Goal: Task Accomplishment & Management: Complete application form

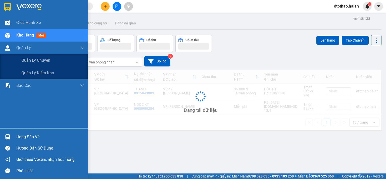
scroll to position [23, 0]
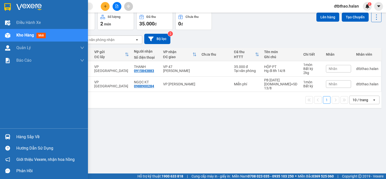
click at [27, 138] on div "Hàng sắp về" at bounding box center [50, 137] width 68 height 8
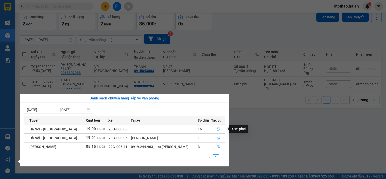
click at [217, 127] on icon "file-done" at bounding box center [218, 129] width 4 height 4
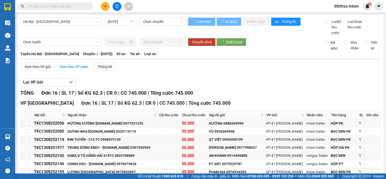
type input "13/08/2025"
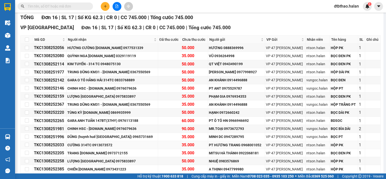
scroll to position [101, 0]
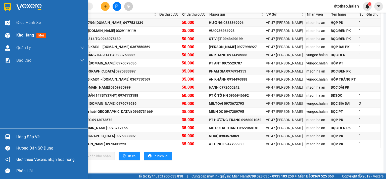
click at [21, 37] on span "Kho hàng" at bounding box center [25, 35] width 18 height 5
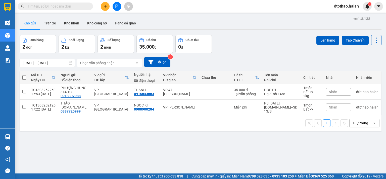
click at [66, 7] on input "text" at bounding box center [57, 7] width 59 height 6
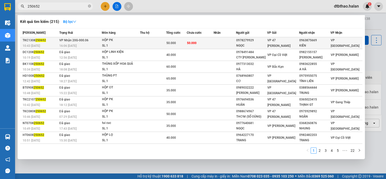
type input "250652"
click at [293, 45] on div "VP 47 [PERSON_NAME]" at bounding box center [283, 42] width 32 height 11
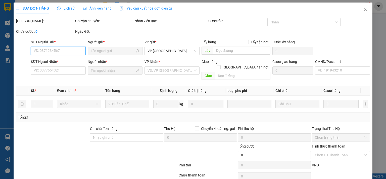
type input "0978279929"
type input "NGỌC"
type input "0963875669"
type input "KIÊN"
type input "50.000"
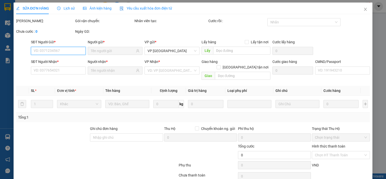
type input "50.000"
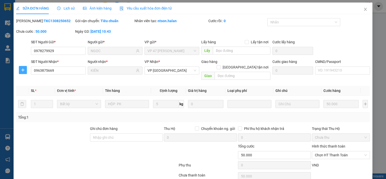
click at [22, 71] on icon "plus" at bounding box center [23, 70] width 4 height 4
click at [35, 89] on span "Chuyển hoàn" at bounding box center [32, 88] width 21 height 6
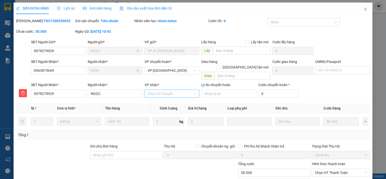
click at [161, 90] on input "VP nhận *" at bounding box center [169, 94] width 45 height 8
type input "47"
click at [168, 99] on div "VP 47 [PERSON_NAME]" at bounding box center [170, 98] width 48 height 6
click at [264, 89] on input "0" at bounding box center [278, 93] width 41 height 8
type input "50.002"
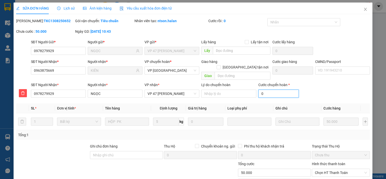
type input "50.002"
type input "2"
type input "50.025"
type input "25.000"
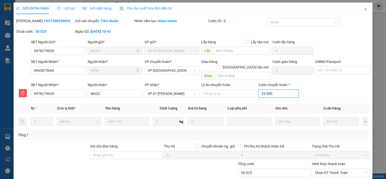
type input "75.000"
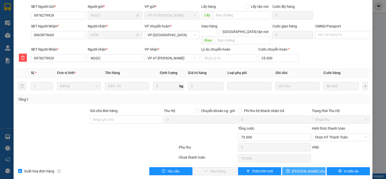
click at [302, 168] on span "[PERSON_NAME] chuyển hoàn" at bounding box center [316, 171] width 48 height 6
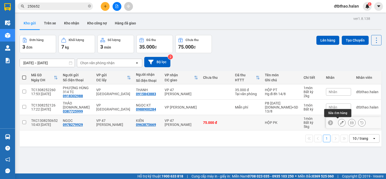
click at [340, 123] on icon at bounding box center [342, 123] width 4 height 4
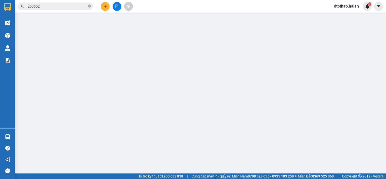
type input "0978279929"
type input "NGỌC"
type input "0963875669"
type input "KIÊN"
type input "75.000"
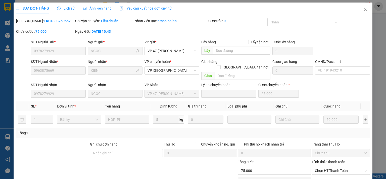
scroll to position [33, 0]
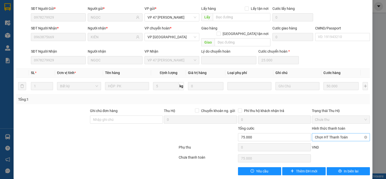
click at [332, 133] on span "Chọn HT Thanh Toán" at bounding box center [341, 137] width 52 height 8
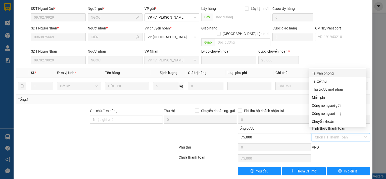
click at [327, 73] on div "Tại văn phòng" at bounding box center [338, 73] width 52 height 6
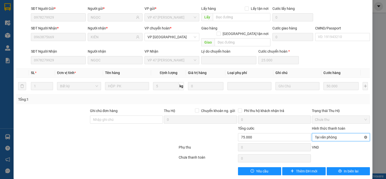
type input "75.000"
click at [348, 168] on span "In biên lai" at bounding box center [351, 171] width 15 height 6
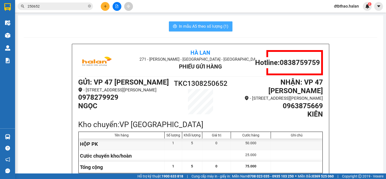
click at [212, 28] on span "In mẫu A5 theo số lượng (1)" at bounding box center [203, 26] width 49 height 6
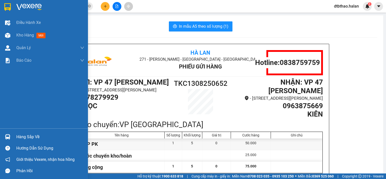
click at [33, 139] on div "Hàng sắp về" at bounding box center [50, 137] width 68 height 8
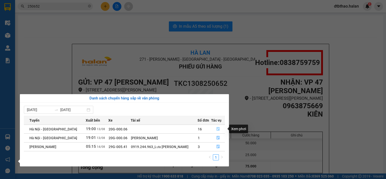
click at [216, 129] on icon "file-done" at bounding box center [218, 129] width 4 height 4
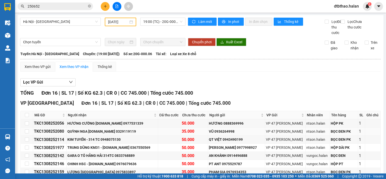
scroll to position [101, 0]
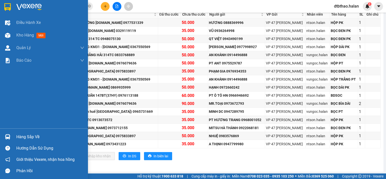
drag, startPoint x: 13, startPoint y: 136, endPoint x: 29, endPoint y: 135, distance: 16.8
click at [14, 136] on div "Hàng sắp về" at bounding box center [44, 136] width 88 height 11
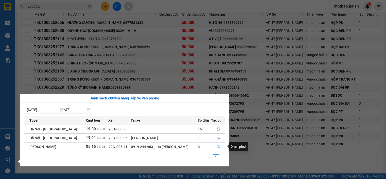
click at [216, 148] on button "button" at bounding box center [217, 146] width 13 height 8
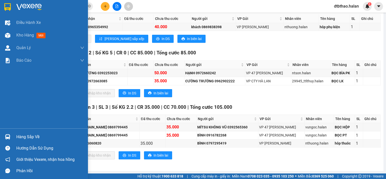
click at [21, 137] on div "Hàng sắp về" at bounding box center [50, 137] width 68 height 8
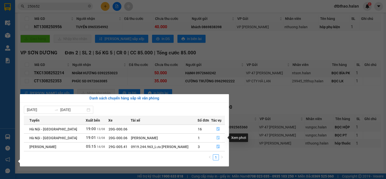
click at [216, 137] on icon "file-done" at bounding box center [218, 138] width 4 height 4
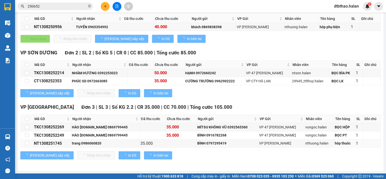
type input "13/08/2025"
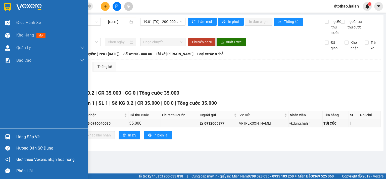
click at [20, 137] on div "Hàng sắp về" at bounding box center [50, 137] width 68 height 8
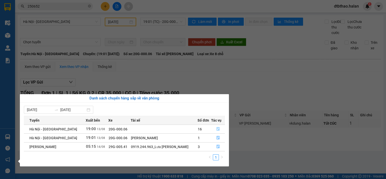
click at [215, 128] on button "button" at bounding box center [217, 129] width 13 height 8
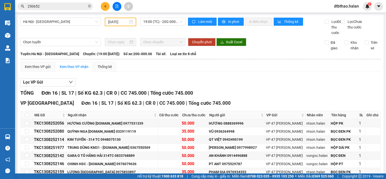
scroll to position [101, 0]
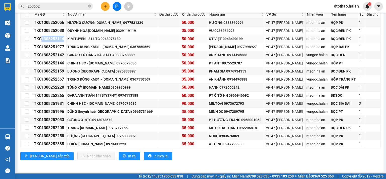
drag, startPoint x: 41, startPoint y: 43, endPoint x: 66, endPoint y: 44, distance: 24.6
click at [66, 42] on div "TKC1308252114" at bounding box center [50, 39] width 32 height 6
copy div "1308252114"
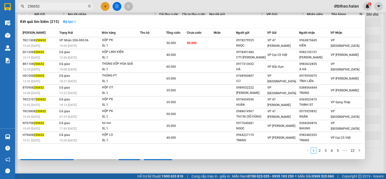
drag, startPoint x: 46, startPoint y: 5, endPoint x: 20, endPoint y: 6, distance: 26.6
click at [20, 6] on span "250652" at bounding box center [55, 7] width 75 height 8
paste input "1308252114"
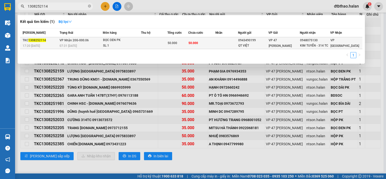
type input "1308252114"
drag, startPoint x: 301, startPoint y: 40, endPoint x: 321, endPoint y: 40, distance: 19.9
click at [321, 40] on tr "TKC 1308252114 17:20 - 13/08 VP Nhận 20G-000.06 07:31 - 14/08 BỌC ĐEN PK SL: 1 …" at bounding box center [191, 43] width 342 height 12
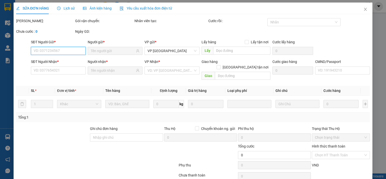
type input "0943490199"
type input "QT VIỆT"
type input "0948075130"
type input "KIM TUYẾN - 314 TC"
type input "50.000"
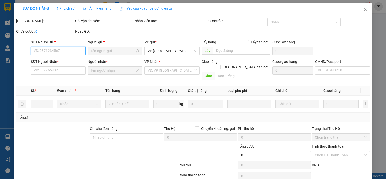
type input "50.000"
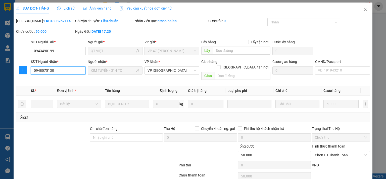
drag, startPoint x: 54, startPoint y: 70, endPoint x: 30, endPoint y: 70, distance: 24.6
click at [30, 70] on div "SĐT Người Nhận * 0948075130 0948075130" at bounding box center [58, 70] width 57 height 23
drag, startPoint x: 362, startPoint y: 9, endPoint x: 240, endPoint y: 9, distance: 121.4
click at [363, 9] on icon "close" at bounding box center [365, 9] width 4 height 4
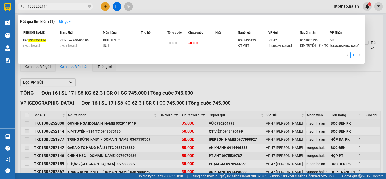
drag, startPoint x: 59, startPoint y: 8, endPoint x: 25, endPoint y: 5, distance: 33.9
click at [25, 5] on span "1308252114" at bounding box center [55, 7] width 75 height 8
paste input "0948075130"
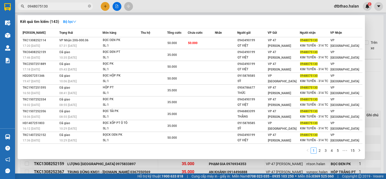
type input "0948075130"
click at [207, 7] on div at bounding box center [193, 89] width 386 height 179
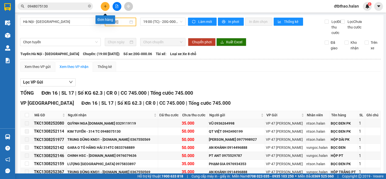
click at [105, 5] on icon "plus" at bounding box center [106, 7] width 4 height 4
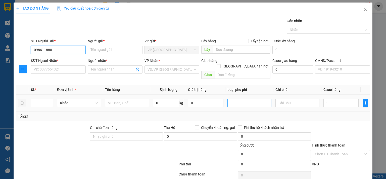
type input "0986118808"
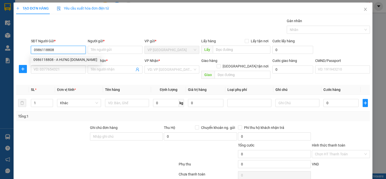
click at [55, 60] on div "0986118808 - A HƯNG GARA-314.TC" at bounding box center [65, 60] width 64 height 6
type input "A HƯNG GARA-314.TC"
type input "0986118808"
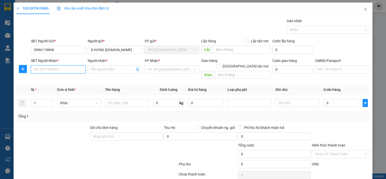
click at [59, 70] on input "SĐT Người Nhận *" at bounding box center [58, 69] width 55 height 8
type input "0977828205"
click at [115, 71] on input "Người nhận *" at bounding box center [113, 70] width 44 height 6
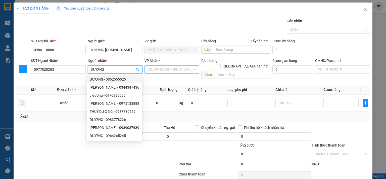
type input "DƯƠNG"
click at [180, 69] on input "search" at bounding box center [169, 70] width 45 height 8
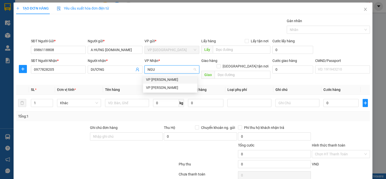
type input "NGUY"
click at [169, 88] on div "VP [PERSON_NAME]" at bounding box center [170, 88] width 48 height 6
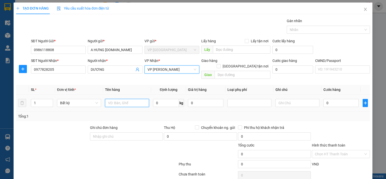
click at [114, 99] on input "text" at bounding box center [127, 103] width 44 height 8
type input "XE ĐẠP"
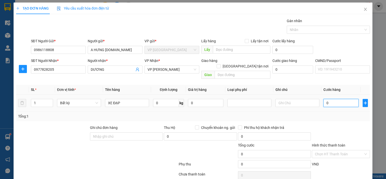
click at [338, 99] on input "0" at bounding box center [340, 103] width 35 height 8
type input "1"
type input "10"
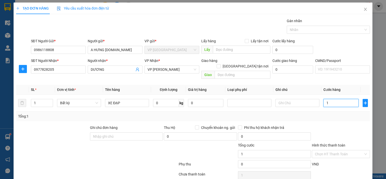
type input "10"
type input "100"
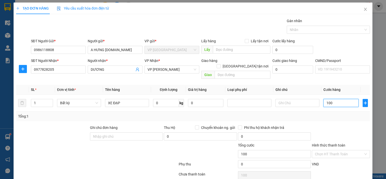
type input "1.000"
type input "10.000"
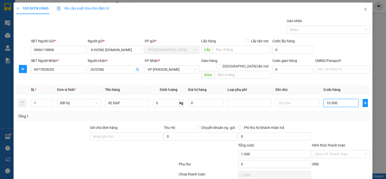
type input "10.000"
type input "100.000"
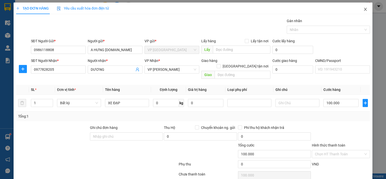
click at [363, 8] on icon "close" at bounding box center [365, 9] width 4 height 4
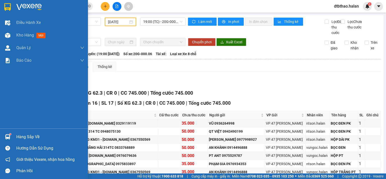
click at [20, 138] on div "Hàng sắp về" at bounding box center [50, 137] width 68 height 8
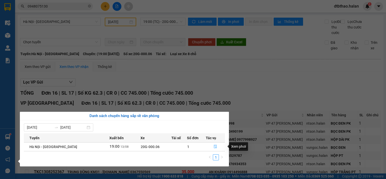
click at [216, 146] on button "button" at bounding box center [215, 146] width 19 height 8
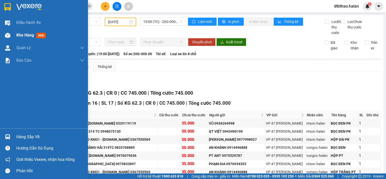
click at [16, 35] on div "Kho hàng mới" at bounding box center [44, 35] width 88 height 13
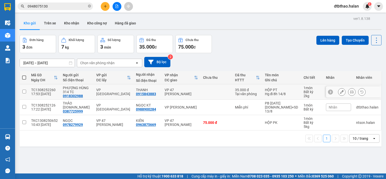
click at [25, 92] on input "checkbox" at bounding box center [24, 91] width 4 height 4
checkbox input "true"
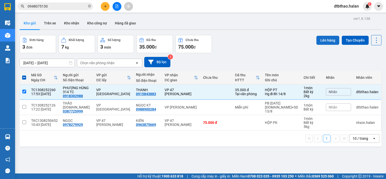
click at [325, 41] on button "Lên hàng" at bounding box center [327, 40] width 23 height 9
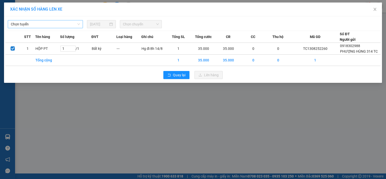
click at [61, 25] on span "Chọn tuyến" at bounding box center [45, 24] width 69 height 8
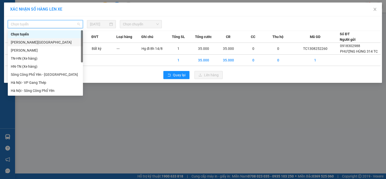
click at [50, 43] on div "[PERSON_NAME][GEOGRAPHIC_DATA]" at bounding box center [45, 42] width 69 height 6
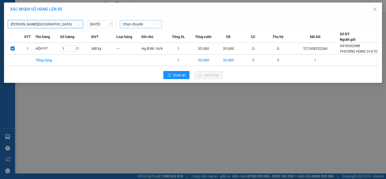
click at [138, 23] on span "Chọn chuyến" at bounding box center [141, 24] width 36 height 8
click at [117, 125] on div "XÁC NHẬN SỐ HÀNG LÊN XE Tuyên Quang - Thái Nguyên 14/08/2025 Chọn chuyến Chọn c…" at bounding box center [193, 89] width 386 height 179
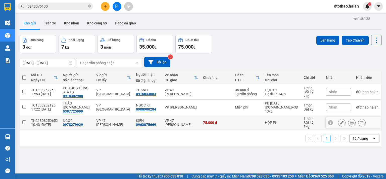
click at [22, 123] on input "checkbox" at bounding box center [24, 122] width 4 height 4
checkbox input "true"
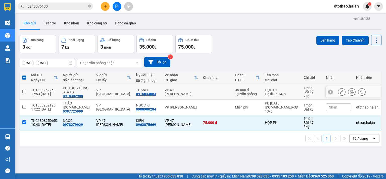
click at [22, 92] on input "checkbox" at bounding box center [24, 91] width 4 height 4
checkbox input "true"
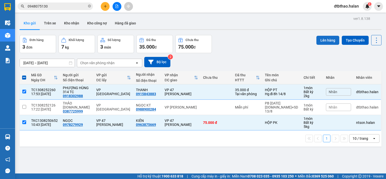
click at [318, 40] on button "Lên hàng" at bounding box center [327, 40] width 23 height 9
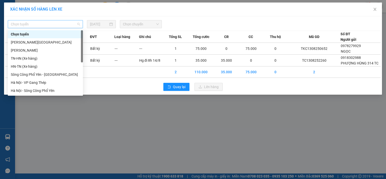
click at [33, 25] on span "Chọn tuyến" at bounding box center [45, 24] width 69 height 8
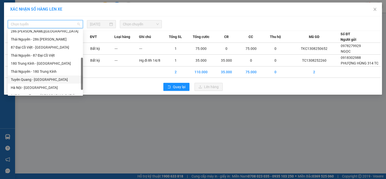
click at [43, 81] on div "Tuyên Quang - Hà Nội" at bounding box center [45, 80] width 69 height 6
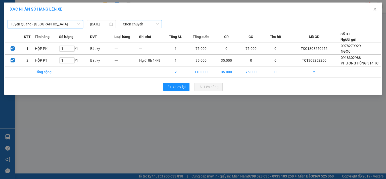
click at [144, 23] on span "Chọn chuyến" at bounding box center [141, 24] width 36 height 8
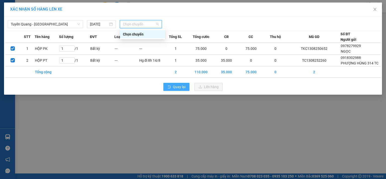
click at [181, 86] on span "Quay lại" at bounding box center [179, 87] width 13 height 6
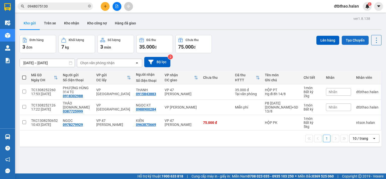
click at [355, 40] on button "Tạo Chuyến" at bounding box center [355, 40] width 27 height 9
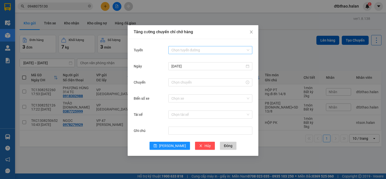
click at [213, 50] on input "Tuyến" at bounding box center [208, 50] width 74 height 8
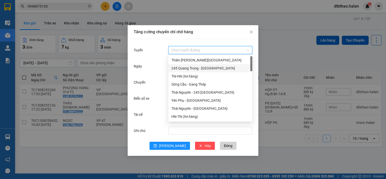
scroll to position [201, 0]
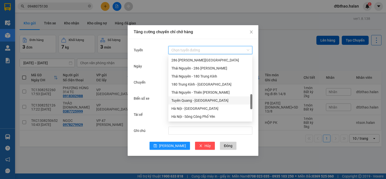
click at [197, 102] on div "Tuyên Quang - Hà Nội" at bounding box center [210, 100] width 78 height 6
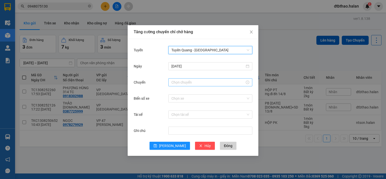
click at [186, 82] on input "Chuyến" at bounding box center [207, 82] width 73 height 6
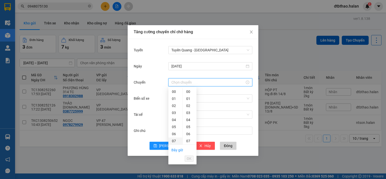
scroll to position [25, 0]
click at [176, 124] on div "08" at bounding box center [175, 122] width 14 height 7
type input "08:00"
click at [189, 160] on span "OK" at bounding box center [189, 159] width 5 height 6
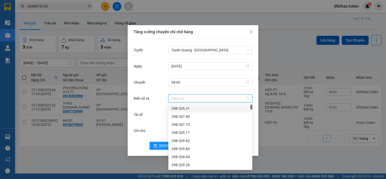
click at [191, 97] on input "Biển số xe" at bounding box center [208, 98] width 74 height 8
type input "20g"
click at [183, 148] on div "20G-000.06" at bounding box center [210, 149] width 78 height 6
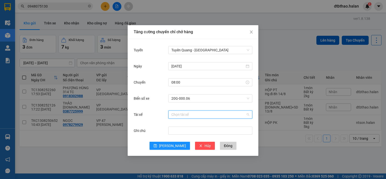
click at [189, 114] on input "Tài xế" at bounding box center [208, 115] width 74 height 8
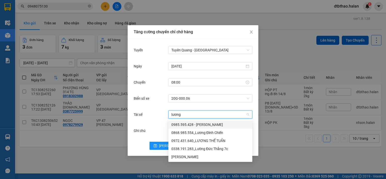
type input "lương v"
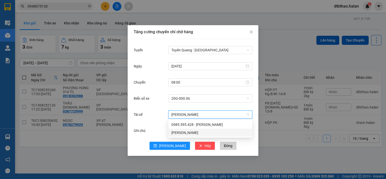
click at [191, 133] on div "Lương Văn Bình" at bounding box center [210, 133] width 78 height 6
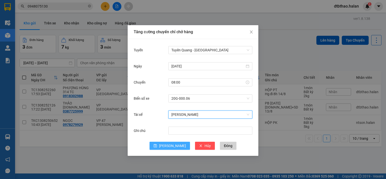
click at [172, 147] on span "[PERSON_NAME]" at bounding box center [172, 146] width 27 height 6
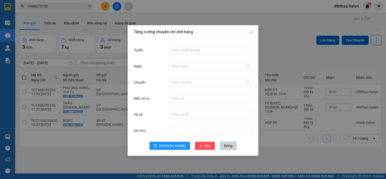
click at [224, 146] on span "Đóng" at bounding box center [228, 146] width 9 height 6
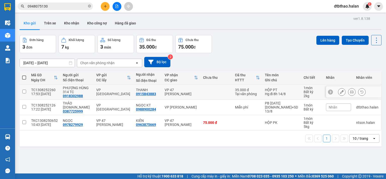
click at [23, 91] on input "checkbox" at bounding box center [24, 91] width 4 height 4
checkbox input "true"
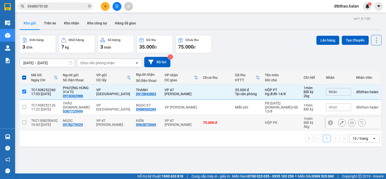
click at [23, 123] on input "checkbox" at bounding box center [24, 122] width 4 height 4
checkbox input "true"
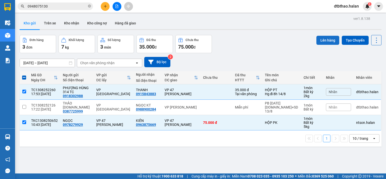
click at [328, 40] on button "Lên hàng" at bounding box center [327, 40] width 23 height 9
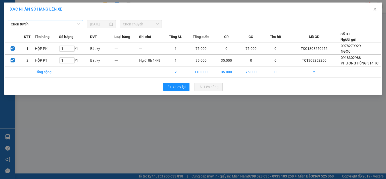
click at [71, 25] on span "Chọn tuyến" at bounding box center [45, 24] width 69 height 8
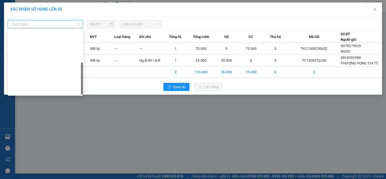
scroll to position [88, 0]
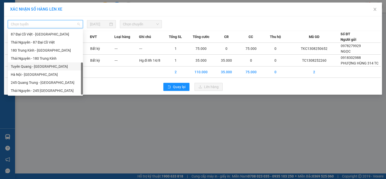
click at [41, 68] on div "Tuyên Quang - Hà Nội" at bounding box center [45, 67] width 69 height 6
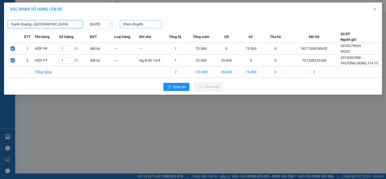
click at [134, 22] on span "Chọn chuyến" at bounding box center [141, 24] width 36 height 8
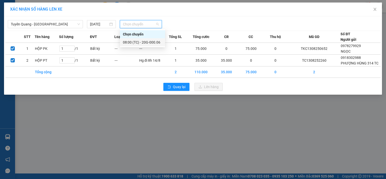
click at [144, 44] on div "08:00 (TC) - 20G-000.06" at bounding box center [142, 42] width 39 height 6
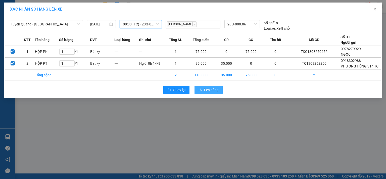
click at [213, 89] on span "Lên hàng" at bounding box center [211, 90] width 15 height 6
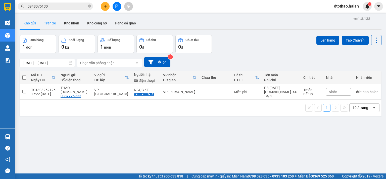
click at [51, 24] on button "Trên xe" at bounding box center [50, 23] width 20 height 12
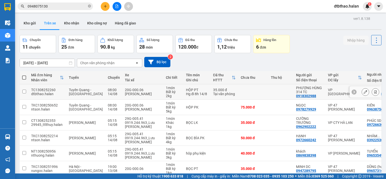
click at [297, 92] on div "PHƯỢNG HÙNG 314 TC" at bounding box center [309, 90] width 27 height 8
checkbox input "true"
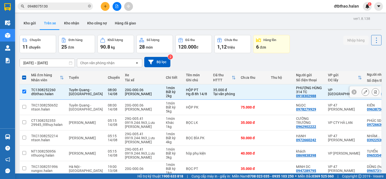
click at [364, 92] on icon at bounding box center [366, 92] width 4 height 4
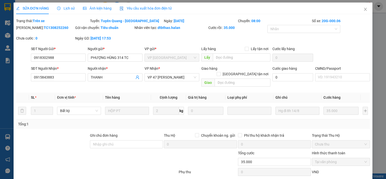
type input "0918302988"
type input "0915843883"
type input "35.000"
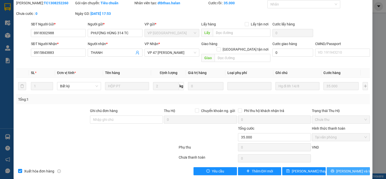
click at [339, 167] on button "[PERSON_NAME] và In" at bounding box center [348, 171] width 43 height 8
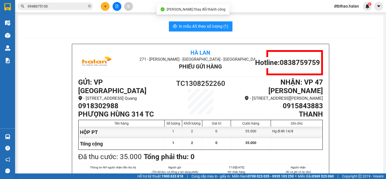
scroll to position [25, 0]
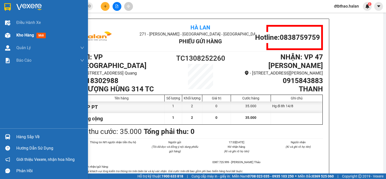
click at [30, 36] on span "Kho hàng" at bounding box center [25, 35] width 18 height 5
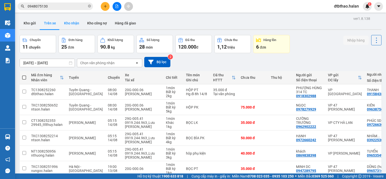
click at [72, 23] on button "Kho nhận" at bounding box center [71, 23] width 23 height 12
type input "[DATE] – [DATE]"
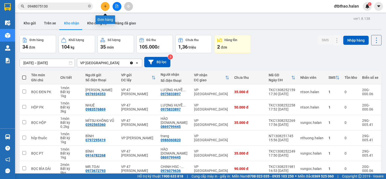
click at [104, 7] on icon "plus" at bounding box center [106, 7] width 4 height 4
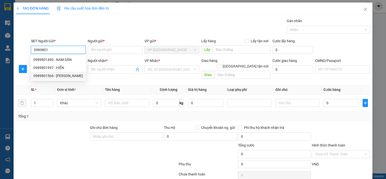
click at [69, 74] on div "0989801566 - QUỲNH ANH" at bounding box center [57, 76] width 49 height 6
type input "0989801566"
type input "[PERSON_NAME]"
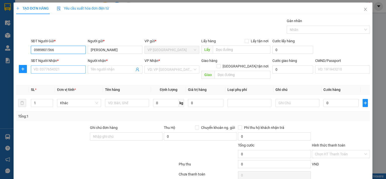
type input "0989801566"
click at [63, 70] on input "SĐT Người Nhận *" at bounding box center [58, 69] width 55 height 8
type input "0839864968"
click at [122, 70] on input "Người nhận *" at bounding box center [113, 70] width 44 height 6
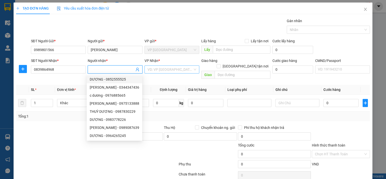
click at [174, 70] on input "search" at bounding box center [169, 70] width 45 height 8
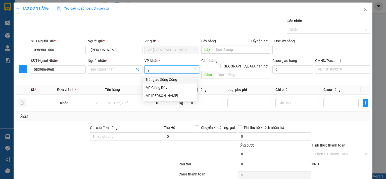
type input "gia"
drag, startPoint x: 164, startPoint y: 87, endPoint x: 152, endPoint y: 90, distance: 12.1
click at [164, 88] on div "VP [PERSON_NAME]" at bounding box center [170, 88] width 48 height 6
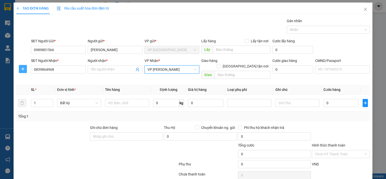
click at [20, 69] on span "plus" at bounding box center [23, 69] width 8 height 4
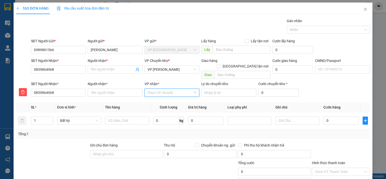
click at [153, 89] on input "VP nhận *" at bounding box center [169, 93] width 45 height 8
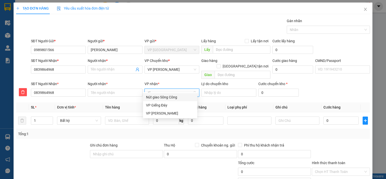
type input "gia"
click at [154, 106] on div "VP [PERSON_NAME]" at bounding box center [170, 105] width 48 height 6
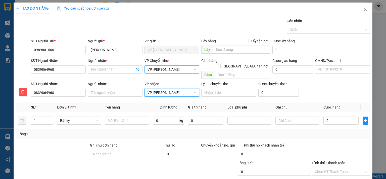
click at [174, 69] on span "VP [PERSON_NAME]" at bounding box center [171, 70] width 49 height 8
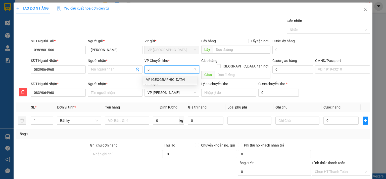
type input "p"
type input "yê"
click at [159, 80] on div "VP [GEOGRAPHIC_DATA]" at bounding box center [170, 80] width 48 height 6
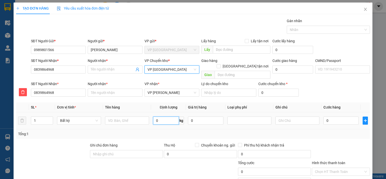
click at [170, 116] on input "0" at bounding box center [166, 120] width 26 height 8
type input "11"
click at [202, 116] on input "0" at bounding box center [205, 120] width 35 height 8
type input "50.000"
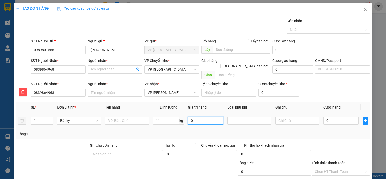
type input "50.000"
click at [133, 116] on input "text" at bounding box center [127, 120] width 44 height 8
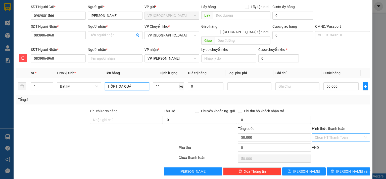
type input "HỘP HOA QUẢ"
click at [331, 133] on input "Hình thức thanh toán" at bounding box center [339, 137] width 48 height 8
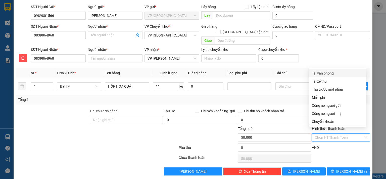
click at [326, 73] on div "Tại văn phòng" at bounding box center [338, 73] width 52 height 6
type input "0"
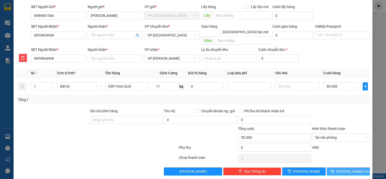
click at [343, 168] on span "[PERSON_NAME] và In" at bounding box center [353, 171] width 35 height 6
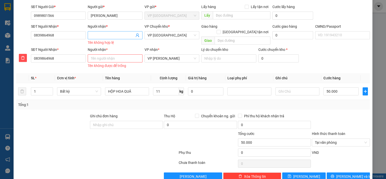
click at [104, 34] on input "Người nhận *" at bounding box center [113, 35] width 44 height 6
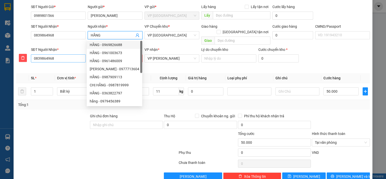
type input "HẰNG"
click at [76, 54] on input "0839864968" at bounding box center [58, 58] width 55 height 8
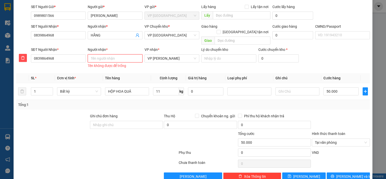
click at [106, 54] on input "Người nhận *" at bounding box center [115, 58] width 55 height 8
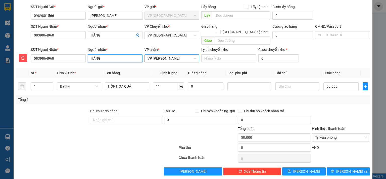
click at [180, 55] on span "VP [PERSON_NAME]" at bounding box center [171, 59] width 49 height 8
type input "HẰNG"
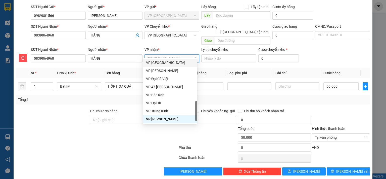
scroll to position [62, 0]
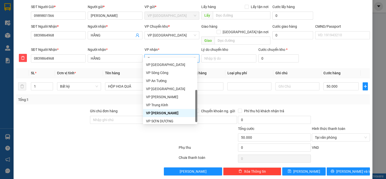
type input "GI"
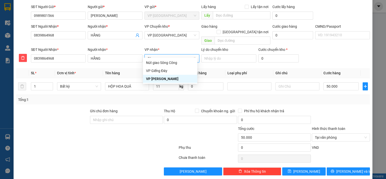
click at [156, 78] on div "VP [PERSON_NAME]" at bounding box center [170, 79] width 48 height 6
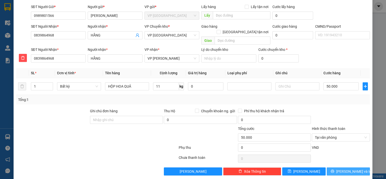
click at [343, 168] on span "[PERSON_NAME] và In" at bounding box center [353, 171] width 35 height 6
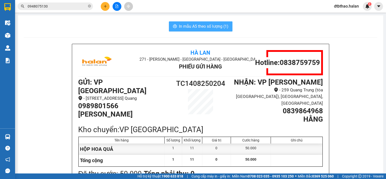
click at [202, 27] on span "In mẫu A5 theo số lượng (1)" at bounding box center [203, 26] width 49 height 6
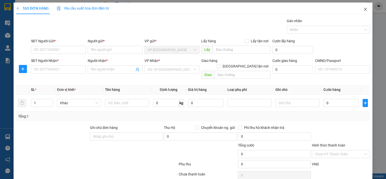
click at [363, 11] on icon "close" at bounding box center [365, 9] width 4 height 4
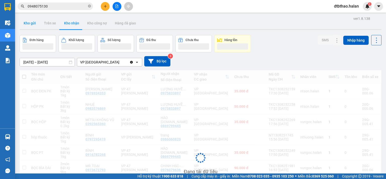
click at [30, 23] on button "Kho gửi" at bounding box center [30, 23] width 20 height 12
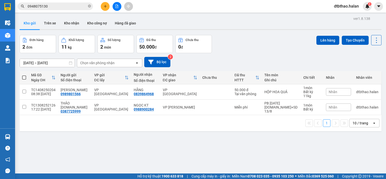
click at [29, 22] on button "Kho gửi" at bounding box center [30, 23] width 20 height 12
click at [340, 91] on icon at bounding box center [342, 92] width 4 height 4
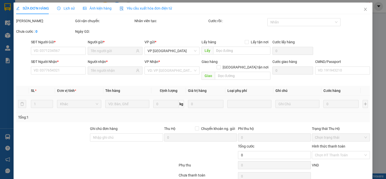
type input "0989801566"
type input "0839864968"
type input "50.000"
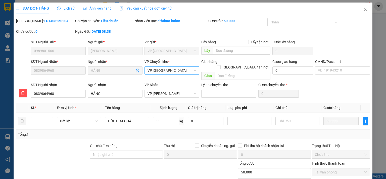
click at [195, 68] on div "VP [GEOGRAPHIC_DATA]" at bounding box center [171, 70] width 55 height 8
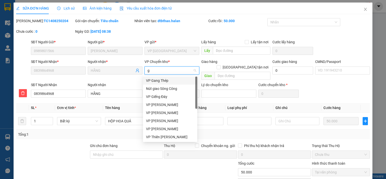
type input "gi"
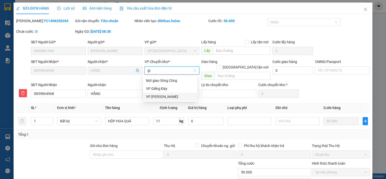
click at [163, 97] on div "VP [PERSON_NAME]" at bounding box center [170, 97] width 48 height 6
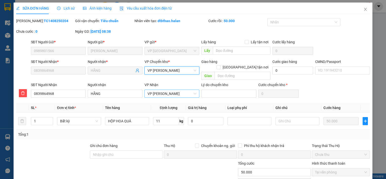
click at [163, 90] on span "VP [PERSON_NAME]" at bounding box center [171, 94] width 49 height 8
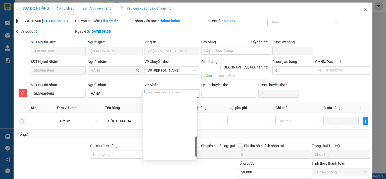
scroll to position [169, 0]
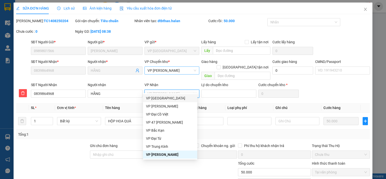
click at [183, 69] on span "VP [PERSON_NAME]" at bounding box center [171, 71] width 49 height 8
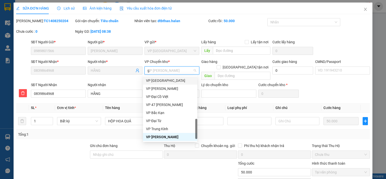
scroll to position [62, 0]
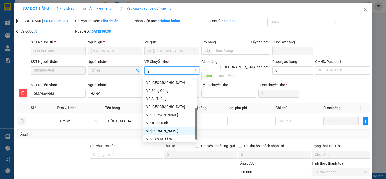
type input "gi"
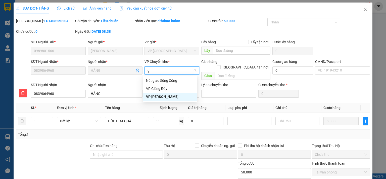
click at [164, 98] on div "VP [PERSON_NAME]" at bounding box center [170, 97] width 48 height 6
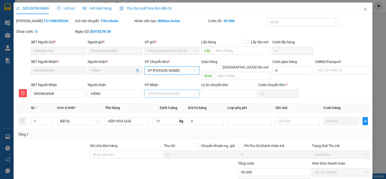
click at [170, 90] on span "VP [PERSON_NAME]" at bounding box center [171, 94] width 49 height 8
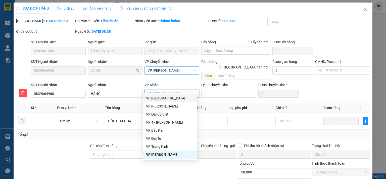
click at [161, 90] on span "VP [PERSON_NAME]" at bounding box center [171, 94] width 49 height 8
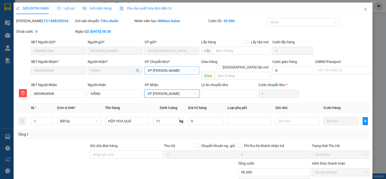
click at [161, 90] on span "VP [PERSON_NAME]" at bounding box center [171, 94] width 49 height 8
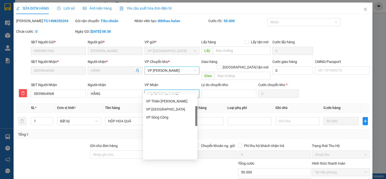
scroll to position [51, 0]
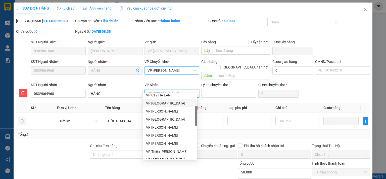
click at [162, 102] on div "VP [GEOGRAPHIC_DATA]" at bounding box center [170, 103] width 48 height 6
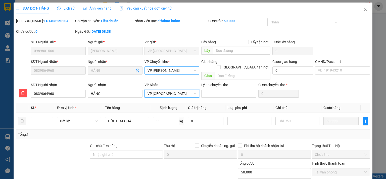
scroll to position [35, 0]
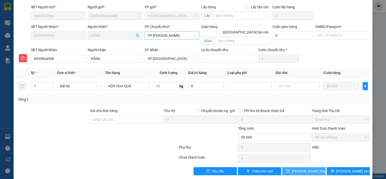
click at [298, 168] on span "Lưu thay đổi" at bounding box center [312, 171] width 40 height 6
click at [307, 168] on span "Lưu thay đổi" at bounding box center [312, 171] width 40 height 6
click at [289, 169] on icon "save" at bounding box center [288, 171] width 4 height 4
click at [301, 168] on span "Lưu thay đổi" at bounding box center [312, 171] width 40 height 6
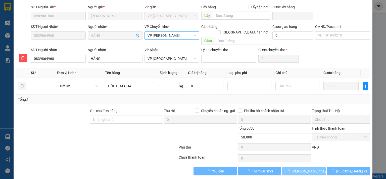
click at [301, 168] on span "Lưu thay đổi" at bounding box center [312, 171] width 40 height 6
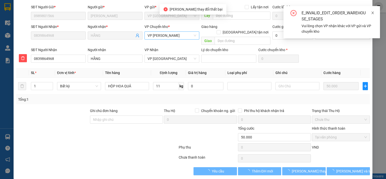
click at [373, 12] on icon "close" at bounding box center [373, 13] width 4 height 4
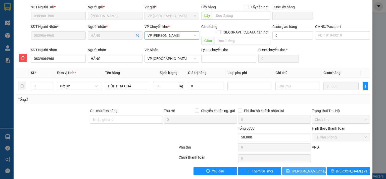
click at [292, 167] on button "Lưu thay đổi" at bounding box center [303, 171] width 43 height 8
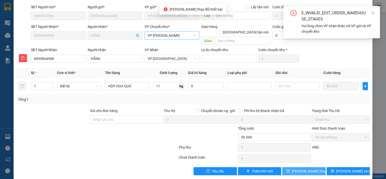
scroll to position [0, 0]
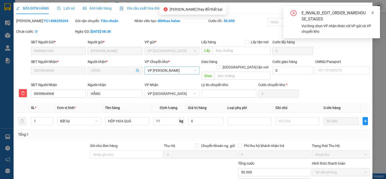
drag, startPoint x: 373, startPoint y: 13, endPoint x: 355, endPoint y: 32, distance: 25.9
click at [372, 13] on icon "close" at bounding box center [372, 13] width 3 height 3
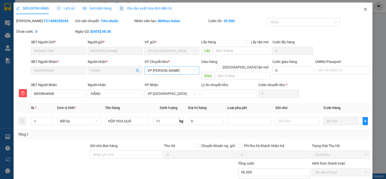
click at [363, 9] on icon "close" at bounding box center [365, 9] width 4 height 4
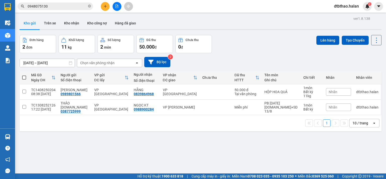
click at [23, 77] on span at bounding box center [24, 77] width 4 height 4
click at [24, 75] on input "checkbox" at bounding box center [24, 75] width 0 height 0
checkbox input "true"
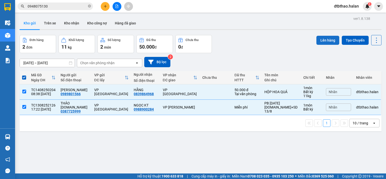
click at [320, 40] on button "Lên hàng" at bounding box center [327, 40] width 23 height 9
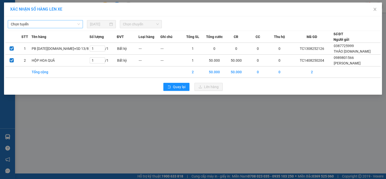
click at [62, 22] on span "Chọn tuyến" at bounding box center [45, 24] width 69 height 8
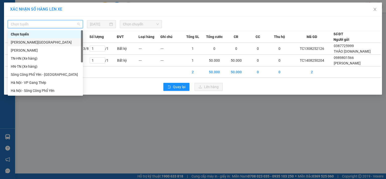
click at [47, 41] on div "[PERSON_NAME][GEOGRAPHIC_DATA]" at bounding box center [45, 42] width 69 height 6
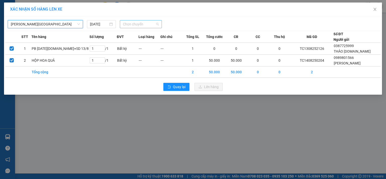
click at [137, 23] on span "Chọn chuyến" at bounding box center [141, 24] width 36 height 8
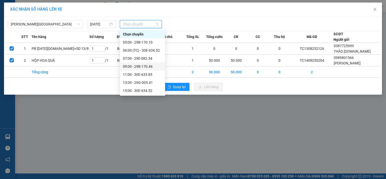
click at [146, 66] on div "09:00 - 29B-170.46" at bounding box center [142, 67] width 39 height 6
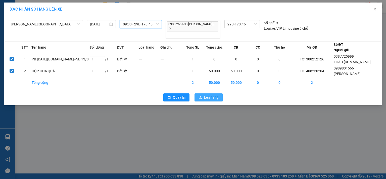
click at [210, 94] on span "Lên hàng" at bounding box center [211, 97] width 15 height 6
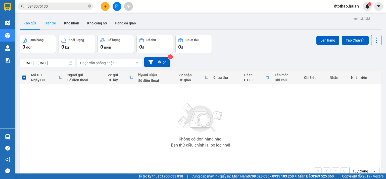
click at [52, 24] on button "Trên xe" at bounding box center [50, 23] width 20 height 12
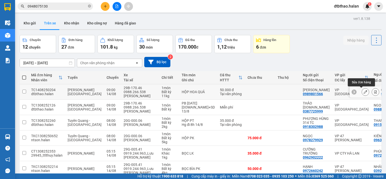
click at [364, 92] on icon at bounding box center [366, 92] width 4 height 4
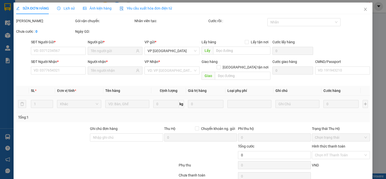
type input "0989801566"
type input "0839864968"
type input "50.000"
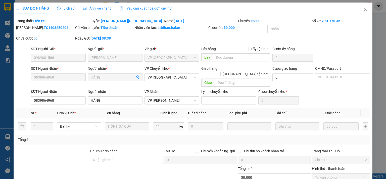
scroll to position [40, 0]
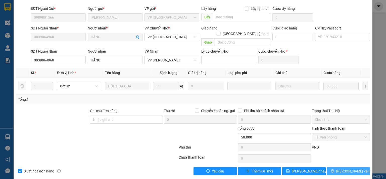
click at [340, 167] on button "[PERSON_NAME] và In" at bounding box center [348, 171] width 43 height 8
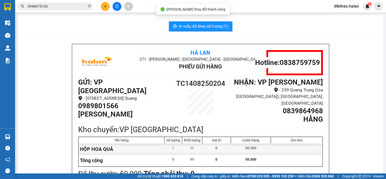
scroll to position [25, 0]
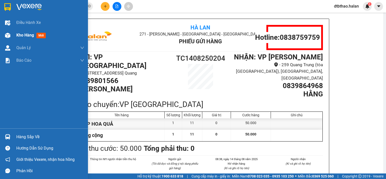
click at [22, 34] on span "Kho hàng" at bounding box center [25, 35] width 18 height 5
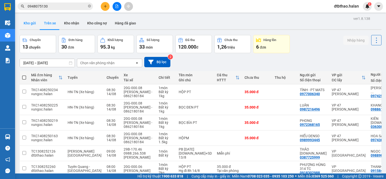
click at [30, 23] on button "Kho gửi" at bounding box center [30, 23] width 20 height 12
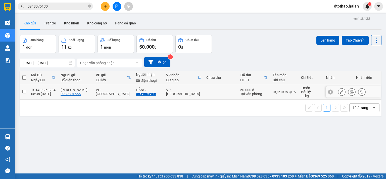
click at [340, 91] on icon at bounding box center [342, 92] width 4 height 4
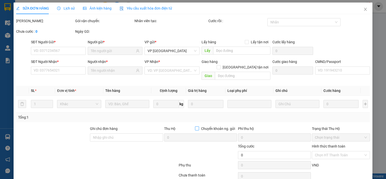
type input "0989801566"
type input "0839864968"
type input "50.000"
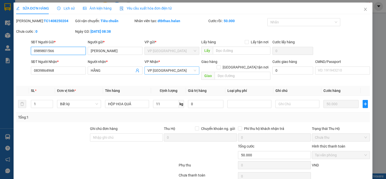
click at [193, 70] on span "VP [GEOGRAPHIC_DATA]" at bounding box center [171, 71] width 49 height 8
click at [378, 34] on div "SỬA ĐƠN HÀNG Lịch sử Ảnh kiện hàng Yêu cầu xuất hóa đơn điện tử Total Paid Fee …" at bounding box center [193, 89] width 386 height 179
click at [364, 9] on icon "close" at bounding box center [365, 9] width 3 height 3
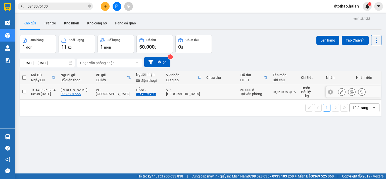
click at [24, 90] on input "checkbox" at bounding box center [24, 91] width 4 height 4
checkbox input "true"
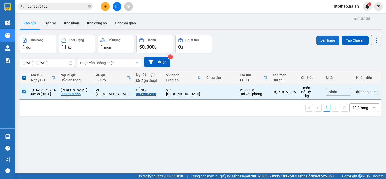
click at [326, 40] on button "Lên hàng" at bounding box center [327, 40] width 23 height 9
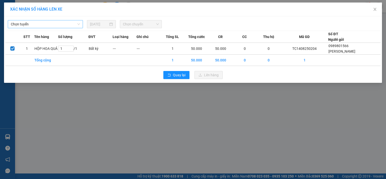
click at [44, 21] on span "Chọn tuyến" at bounding box center [45, 24] width 69 height 8
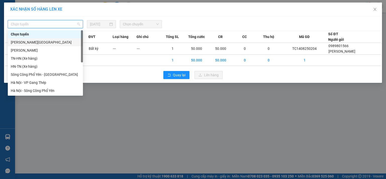
click at [49, 43] on div "[PERSON_NAME][GEOGRAPHIC_DATA]" at bounding box center [45, 42] width 69 height 6
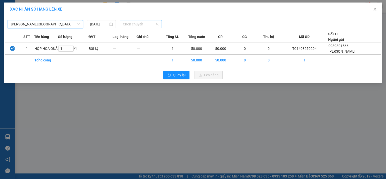
click at [138, 26] on span "Chọn chuyến" at bounding box center [141, 24] width 36 height 8
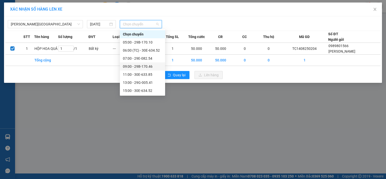
click at [144, 67] on div "09:00 - 29B-170.46" at bounding box center [142, 67] width 39 height 6
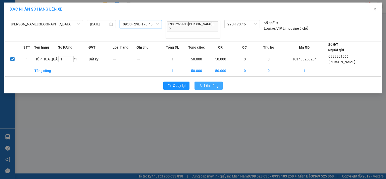
click at [214, 83] on span "Lên hàng" at bounding box center [211, 86] width 15 height 6
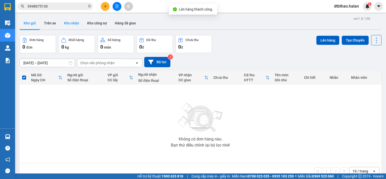
click at [72, 23] on button "Kho nhận" at bounding box center [71, 23] width 23 height 12
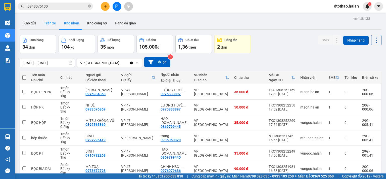
click at [52, 23] on button "Trên xe" at bounding box center [50, 23] width 20 height 12
type input "07/12/2011 – 14/08/2025"
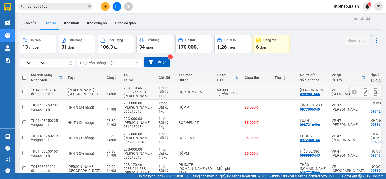
click at [364, 91] on icon at bounding box center [366, 92] width 4 height 4
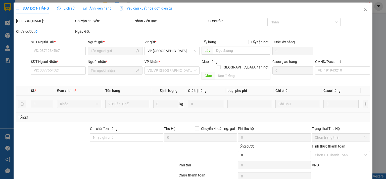
type input "0989801566"
type input "0839864968"
type input "50.000"
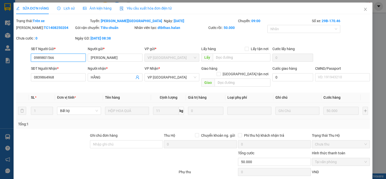
scroll to position [25, 0]
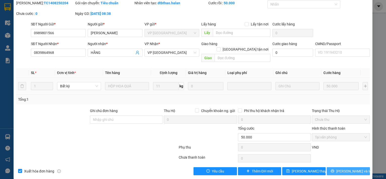
click at [349, 168] on span "[PERSON_NAME] và In" at bounding box center [353, 171] width 35 height 6
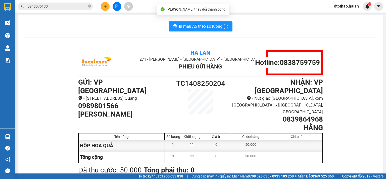
scroll to position [25, 0]
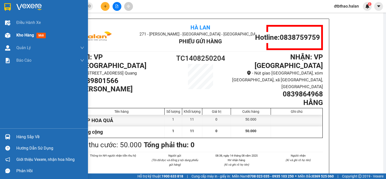
click at [28, 35] on span "Kho hàng" at bounding box center [25, 35] width 18 height 5
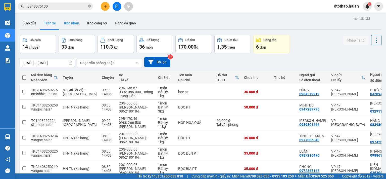
click at [65, 21] on button "Kho nhận" at bounding box center [71, 23] width 23 height 12
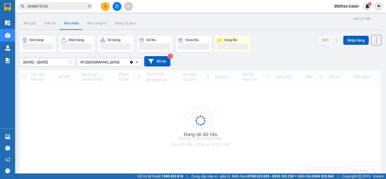
type input "[DATE] – [DATE]"
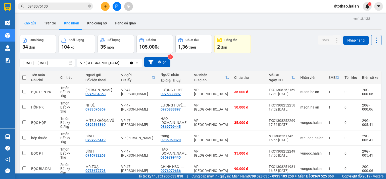
click at [24, 20] on button "Kho gửi" at bounding box center [30, 23] width 20 height 12
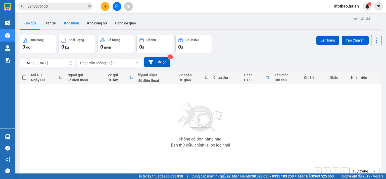
click at [71, 23] on button "Kho nhận" at bounding box center [71, 23] width 23 height 12
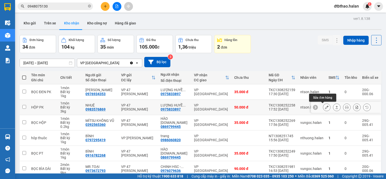
click at [325, 107] on icon at bounding box center [327, 107] width 4 height 4
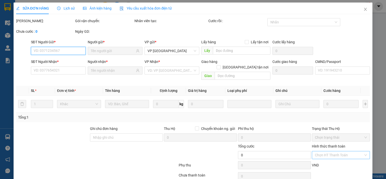
scroll to position [18, 0]
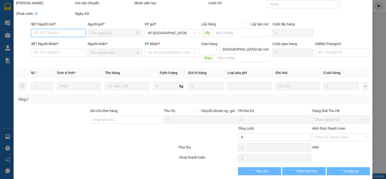
type input "0983576869"
type input "NHUỆ"
type input "0975833897"
type input "LƯỢNG HUYỀN SƠN NAM"
type input "50.000"
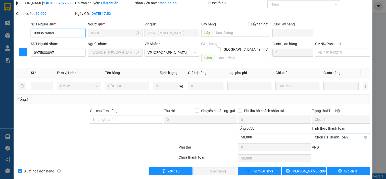
click at [326, 133] on span "Chọn HT Thanh Toán" at bounding box center [341, 137] width 52 height 8
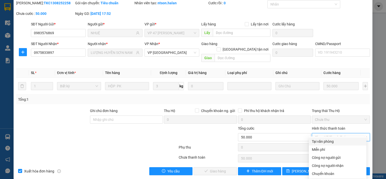
click at [323, 142] on div "Tại văn phòng" at bounding box center [338, 141] width 52 height 6
type input "0"
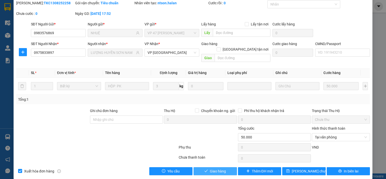
click at [219, 168] on span "Giao hàng" at bounding box center [218, 171] width 16 height 6
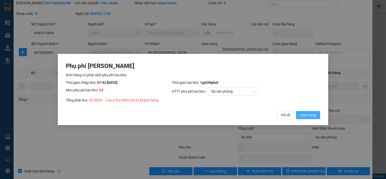
click at [304, 115] on span "Giao hàng" at bounding box center [308, 115] width 16 height 6
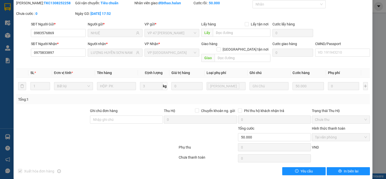
scroll to position [0, 0]
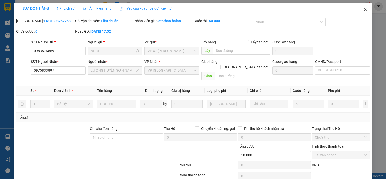
click at [363, 9] on icon "close" at bounding box center [365, 9] width 4 height 4
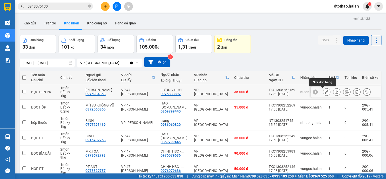
click at [325, 92] on icon at bounding box center [327, 92] width 4 height 4
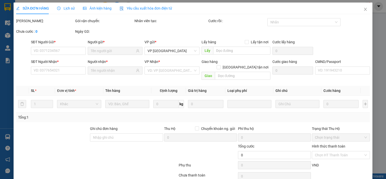
type input "0976934353"
type input "PHẠM GIA"
type input "0975833897"
type input "LƯỢNG HUYỀN SƠN NAM"
type input "35.000"
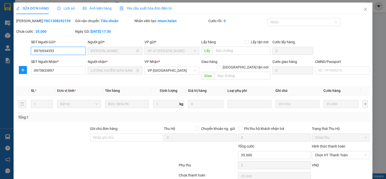
scroll to position [18, 0]
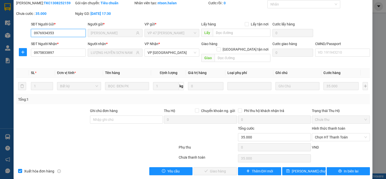
drag, startPoint x: 333, startPoint y: 132, endPoint x: 328, endPoint y: 135, distance: 5.6
click at [332, 133] on span "Chọn HT Thanh Toán" at bounding box center [341, 137] width 52 height 8
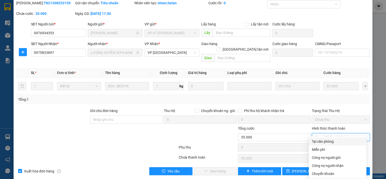
click at [321, 141] on div "Tại văn phòng" at bounding box center [338, 141] width 52 height 6
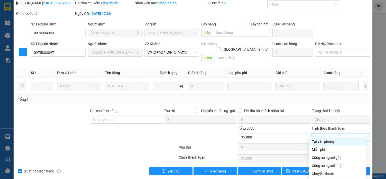
type input "0"
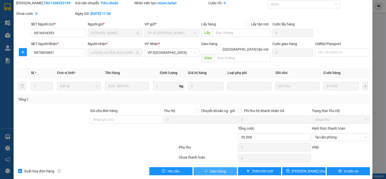
click at [225, 167] on button "Giao hàng" at bounding box center [214, 171] width 43 height 8
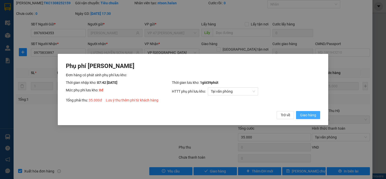
click at [313, 116] on span "Giao hàng" at bounding box center [308, 115] width 16 height 6
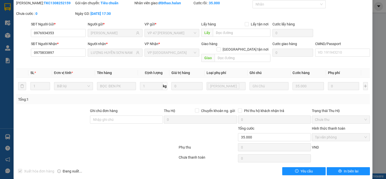
scroll to position [0, 0]
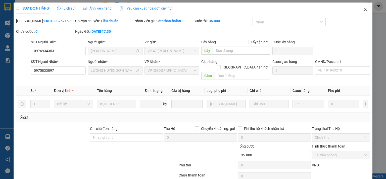
click at [363, 10] on icon "close" at bounding box center [365, 9] width 4 height 4
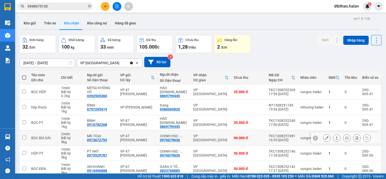
scroll to position [80, 0]
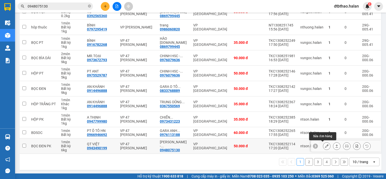
click at [325, 146] on icon at bounding box center [327, 146] width 4 height 4
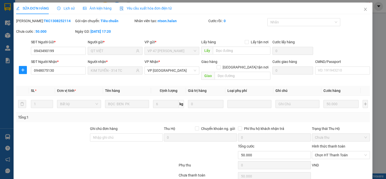
type input "0943490199"
type input "QT VIỆT"
type input "0948075130"
type input "KIM TUYẾN - 314 TC"
type input "50.000"
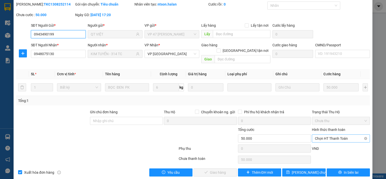
scroll to position [18, 0]
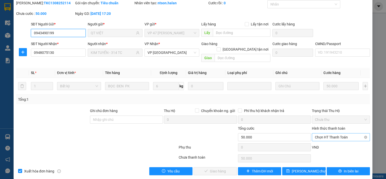
click at [327, 133] on span "Chọn HT Thanh Toán" at bounding box center [341, 137] width 52 height 8
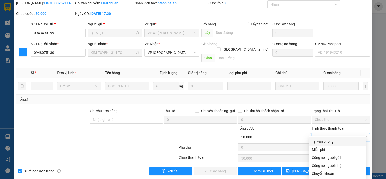
click at [326, 141] on div "Tại văn phòng" at bounding box center [338, 141] width 52 height 6
type input "0"
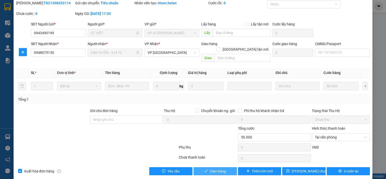
click at [225, 167] on button "Giao hàng" at bounding box center [214, 171] width 43 height 8
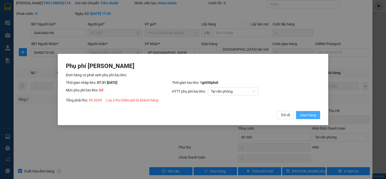
click at [303, 113] on span "Giao hàng" at bounding box center [308, 115] width 16 height 6
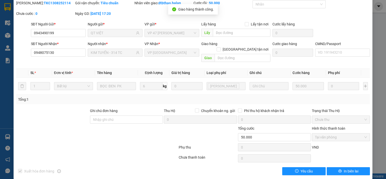
scroll to position [0, 0]
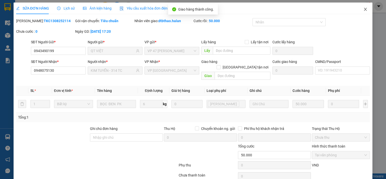
click at [363, 9] on icon "close" at bounding box center [365, 9] width 4 height 4
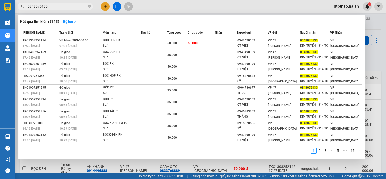
drag, startPoint x: 47, startPoint y: 5, endPoint x: 18, endPoint y: 5, distance: 29.1
click at [18, 5] on span "0948075130" at bounding box center [55, 7] width 75 height 8
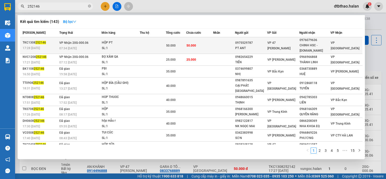
type input "252146"
click at [310, 43] on div "CHINH HSC - 314.TC" at bounding box center [314, 48] width 31 height 11
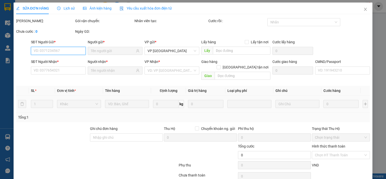
type input "0975529787"
type input "PT ANT"
type input "0976079636"
type input "CHINH HSC - 314.TC"
type input "50.000"
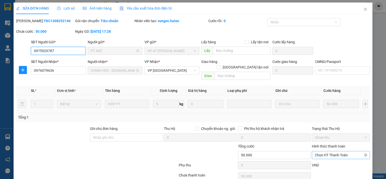
scroll to position [18, 0]
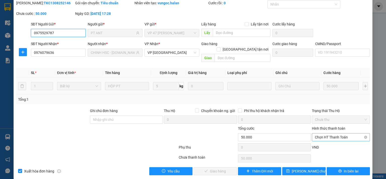
click at [325, 133] on span "Chọn HT Thanh Toán" at bounding box center [341, 137] width 52 height 8
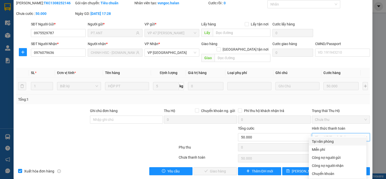
click at [324, 144] on div "Tại văn phòng" at bounding box center [338, 141] width 58 height 8
type input "0"
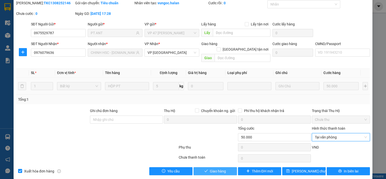
click at [214, 168] on span "Giao hàng" at bounding box center [218, 171] width 16 height 6
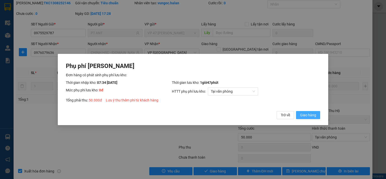
click at [301, 113] on span "Giao hàng" at bounding box center [308, 115] width 16 height 6
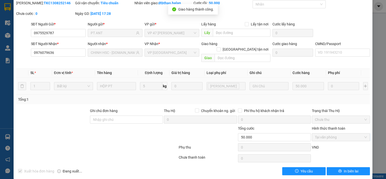
scroll to position [0, 0]
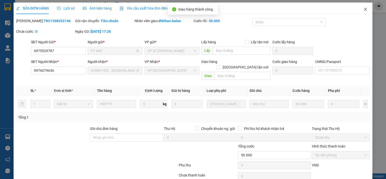
click at [363, 10] on icon "close" at bounding box center [365, 9] width 4 height 4
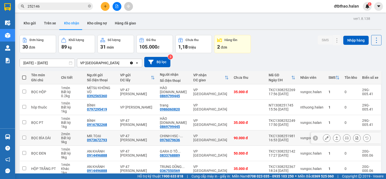
scroll to position [80, 0]
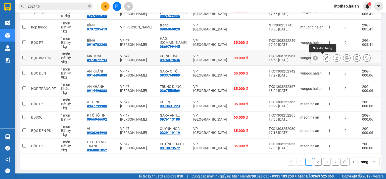
click at [325, 58] on icon at bounding box center [327, 58] width 4 height 4
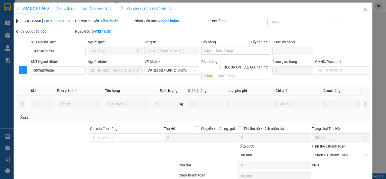
type input "0973672793"
type input "MR.TOẠI"
type input "0976079636"
type input "CHINH HSC - 314.TC"
type input "90.000"
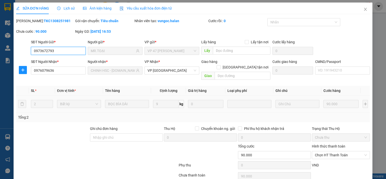
scroll to position [18, 0]
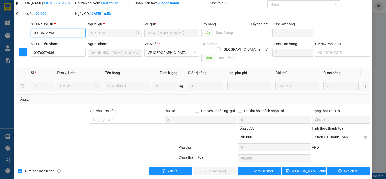
click at [321, 133] on span "Chọn HT Thanh Toán" at bounding box center [341, 137] width 52 height 8
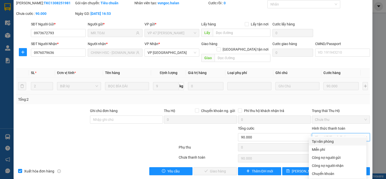
click at [320, 139] on div "Tại văn phòng" at bounding box center [338, 141] width 52 height 6
type input "0"
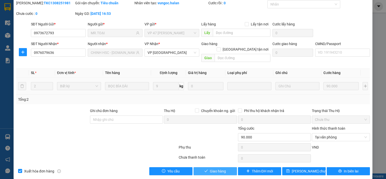
click at [228, 167] on button "Giao hàng" at bounding box center [214, 171] width 43 height 8
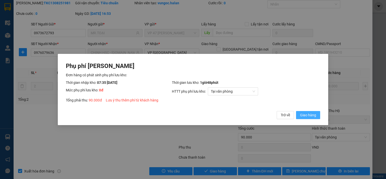
click at [311, 118] on button "Giao hàng" at bounding box center [308, 115] width 24 height 8
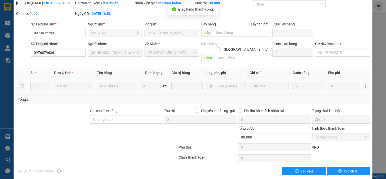
scroll to position [0, 0]
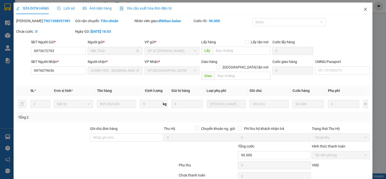
click at [364, 10] on icon "close" at bounding box center [365, 9] width 3 height 3
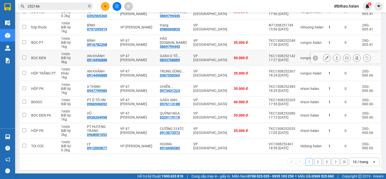
scroll to position [5, 0]
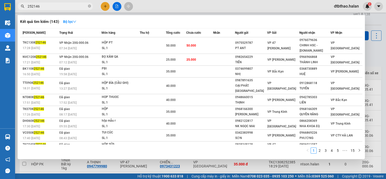
drag, startPoint x: 31, startPoint y: 6, endPoint x: 47, endPoint y: 6, distance: 15.6
click at [47, 6] on input "252146" at bounding box center [57, 7] width 59 height 6
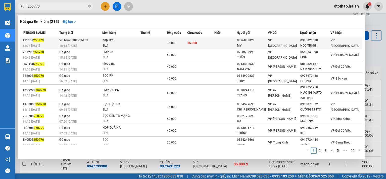
type input "250770"
click at [306, 44] on div "HỌC TRỊNH" at bounding box center [315, 45] width 30 height 5
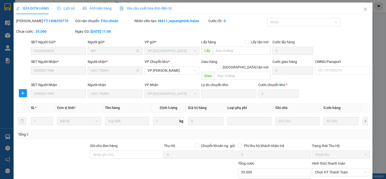
type input "0326838828"
type input "MY"
type input "0385821988"
type input "HỌC TRỊNH"
type input "35.000"
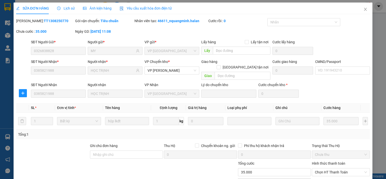
scroll to position [35, 0]
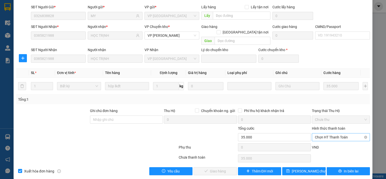
click at [334, 133] on span "Chọn HT Thanh Toán" at bounding box center [341, 137] width 52 height 8
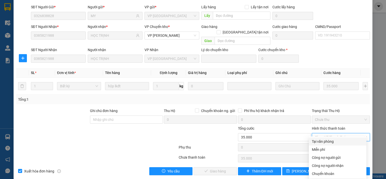
click at [329, 141] on div "Tại văn phòng" at bounding box center [338, 141] width 52 height 6
type input "0"
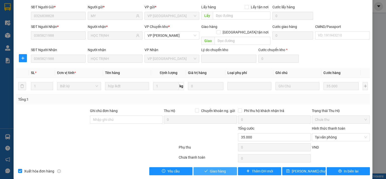
click at [217, 168] on span "Giao hàng" at bounding box center [218, 171] width 16 height 6
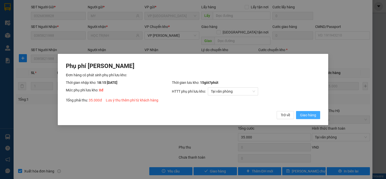
click at [305, 115] on span "Giao hàng" at bounding box center [308, 115] width 16 height 6
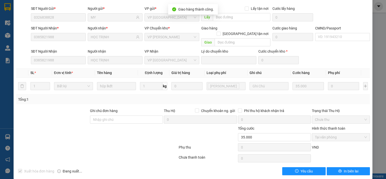
scroll to position [0, 0]
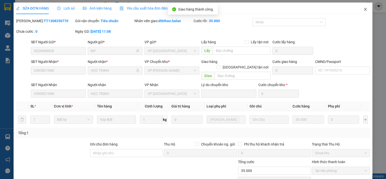
click at [363, 8] on icon "close" at bounding box center [365, 9] width 4 height 4
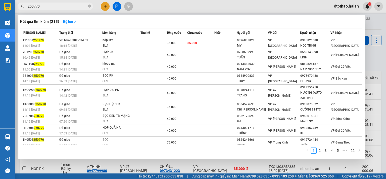
drag, startPoint x: 32, startPoint y: 5, endPoint x: 47, endPoint y: 5, distance: 15.1
click at [47, 5] on input "250770" at bounding box center [57, 7] width 59 height 6
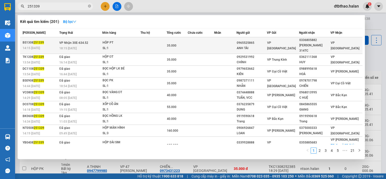
type input "251339"
click at [319, 47] on div "[PERSON_NAME] 314TC" at bounding box center [314, 48] width 31 height 11
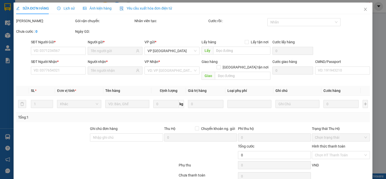
type input "0965525865"
type input "ANH TÀI"
type input "0336805882"
type input "[PERSON_NAME] 314TC"
type input "35.000"
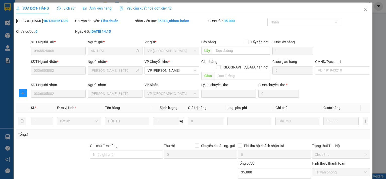
scroll to position [35, 0]
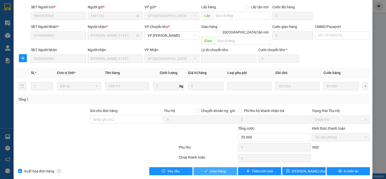
click at [226, 167] on button "Giao hàng" at bounding box center [214, 171] width 43 height 8
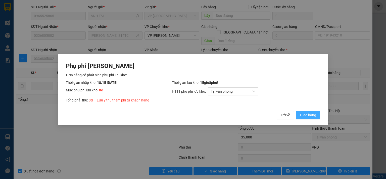
click at [308, 113] on span "Giao hàng" at bounding box center [308, 115] width 16 height 6
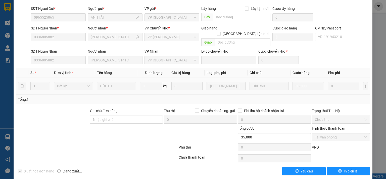
scroll to position [0, 0]
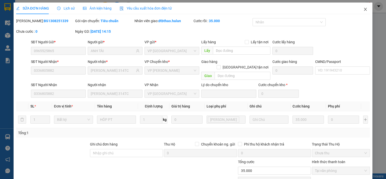
click at [363, 6] on span "Close" at bounding box center [365, 10] width 14 height 14
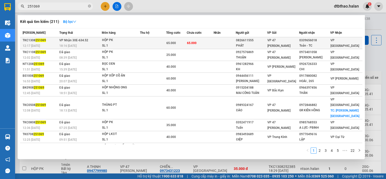
type input "251069"
click at [279, 43] on div "VP 47 [PERSON_NAME]" at bounding box center [283, 42] width 32 height 11
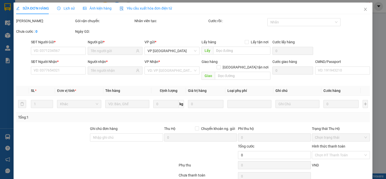
type input "0826611555"
type input "PHÁT"
type input "0339656018"
type input "Toản - TC"
type input "65.000"
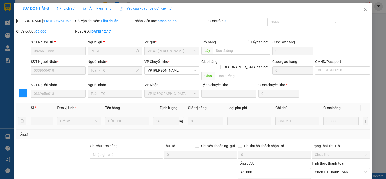
scroll to position [35, 0]
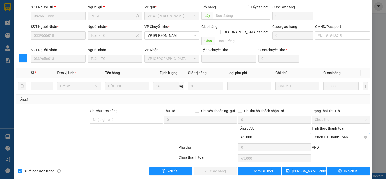
click at [327, 133] on span "Chọn HT Thanh Toán" at bounding box center [341, 137] width 52 height 8
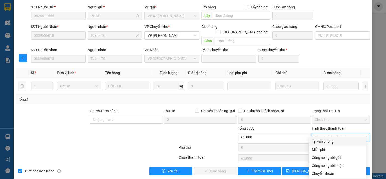
click at [325, 142] on div "Tại văn phòng" at bounding box center [338, 141] width 52 height 6
type input "0"
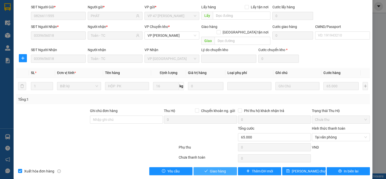
click at [206, 167] on button "Giao hàng" at bounding box center [214, 171] width 43 height 8
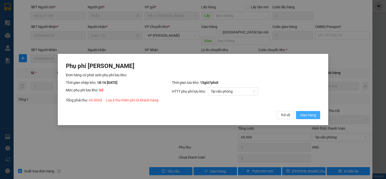
click at [303, 114] on span "Giao hàng" at bounding box center [308, 115] width 16 height 6
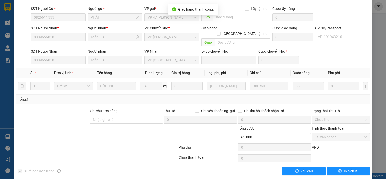
scroll to position [0, 0]
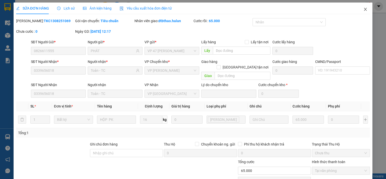
click at [363, 10] on icon "close" at bounding box center [365, 9] width 4 height 4
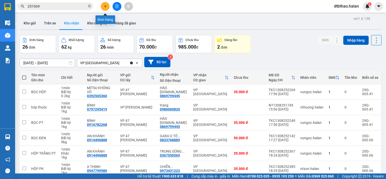
click at [106, 8] on icon "plus" at bounding box center [106, 7] width 4 height 4
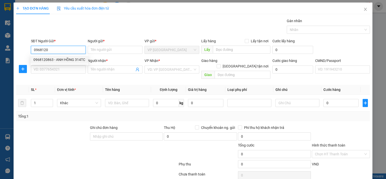
click at [62, 62] on div "0968120863 - ANH HỒNG 314TC" at bounding box center [59, 60] width 52 height 6
type input "0968120863"
type input "ANH HỒNG 314TC"
type input "0968120863"
click at [64, 69] on input "SĐT Người Nhận *" at bounding box center [58, 69] width 55 height 8
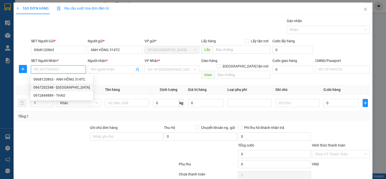
click at [69, 88] on div "0967202348 - [GEOGRAPHIC_DATA]" at bounding box center [61, 87] width 57 height 6
type input "0967202348"
type input "KHANG SƠN"
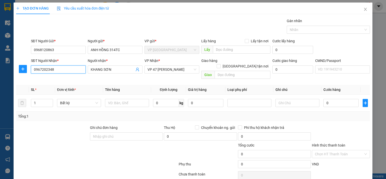
click at [67, 71] on input "0967202348" at bounding box center [58, 69] width 55 height 8
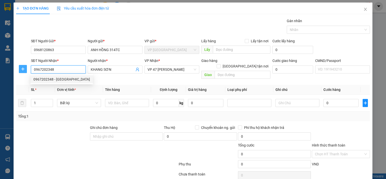
drag, startPoint x: 49, startPoint y: 71, endPoint x: 19, endPoint y: 70, distance: 30.9
click at [19, 70] on div "SĐT Người Nhận * 0967202348 Người nhận * KHANG SƠN VP Nhận * VP 47 [PERSON_NAME…" at bounding box center [193, 69] width 355 height 23
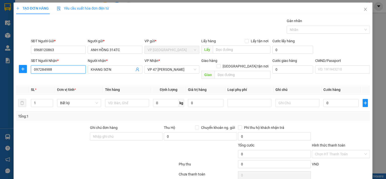
type input "0972849889"
click at [57, 79] on div "0972849889 - THAO" at bounding box center [57, 79] width 48 height 6
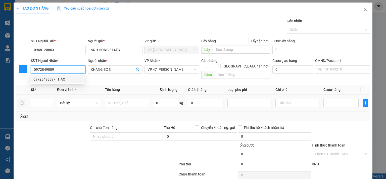
type input "THAO"
checkbox input "true"
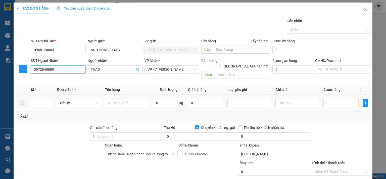
type input "101006006295"
type input "[PERSON_NAME]"
type input "0972849889"
drag, startPoint x: 22, startPoint y: 69, endPoint x: 42, endPoint y: 75, distance: 20.2
click at [23, 69] on icon "plus" at bounding box center [23, 69] width 4 height 4
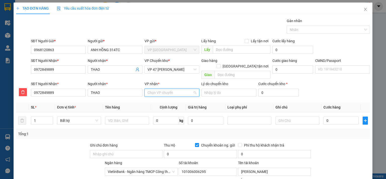
click at [158, 89] on input "VP nhận *" at bounding box center [169, 93] width 45 height 8
type input "47"
click at [166, 98] on div "VP 47 [PERSON_NAME]" at bounding box center [170, 97] width 48 height 6
click at [170, 68] on span "VP 47 [PERSON_NAME]" at bounding box center [171, 70] width 49 height 8
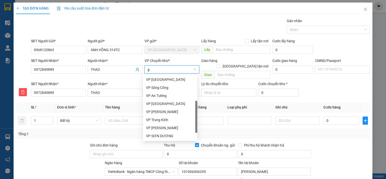
scroll to position [50, 0]
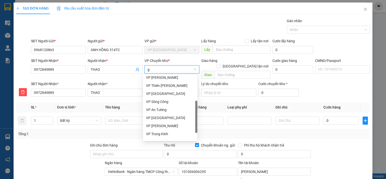
type input "gi"
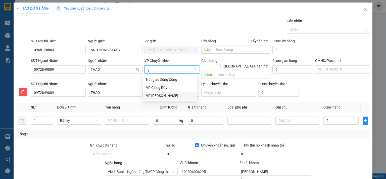
click at [161, 97] on div "VP [PERSON_NAME]" at bounding box center [170, 96] width 48 height 6
type input "4"
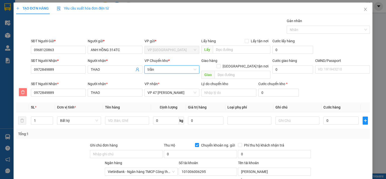
type input "trần"
click at [20, 90] on span "delete" at bounding box center [23, 92] width 8 height 4
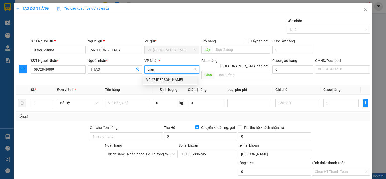
drag, startPoint x: 155, startPoint y: 68, endPoint x: 142, endPoint y: 68, distance: 12.6
click at [143, 68] on div "VP Nhận * trần" at bounding box center [171, 69] width 57 height 23
click at [158, 82] on div "VP 47 [PERSON_NAME]" at bounding box center [170, 80] width 48 height 6
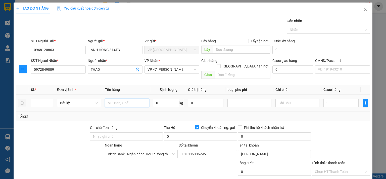
click at [121, 99] on input "text" at bounding box center [127, 103] width 44 height 8
type input "HỘP PT"
click at [166, 99] on input "0" at bounding box center [166, 103] width 26 height 8
type input "0.5"
click at [339, 99] on input "0" at bounding box center [340, 103] width 35 height 8
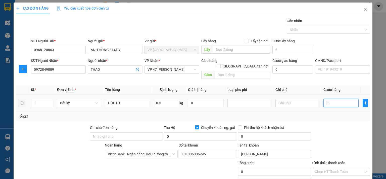
type input "35.000"
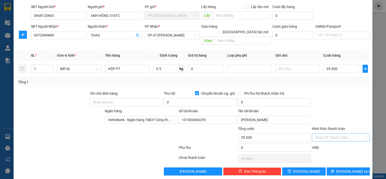
click at [325, 133] on input "Hình thức thanh toán" at bounding box center [339, 137] width 48 height 8
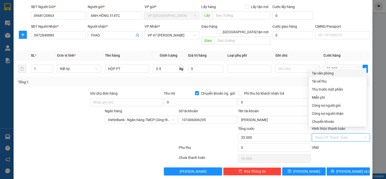
click at [328, 74] on div "Tại văn phòng" at bounding box center [338, 73] width 52 height 6
type input "0"
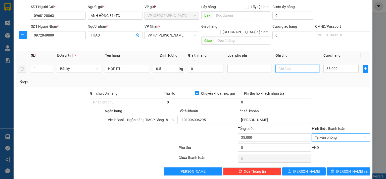
click at [291, 65] on input "text" at bounding box center [297, 69] width 44 height 8
type input "h"
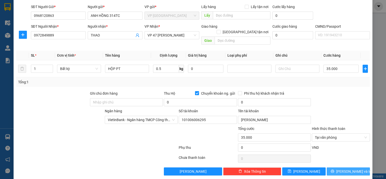
click at [334, 169] on span "printer" at bounding box center [333, 171] width 4 height 4
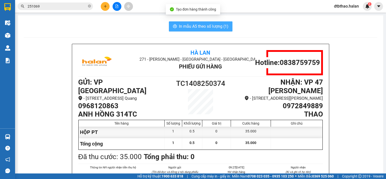
click at [215, 24] on span "In mẫu A5 theo số lượng (1)" at bounding box center [203, 26] width 49 height 6
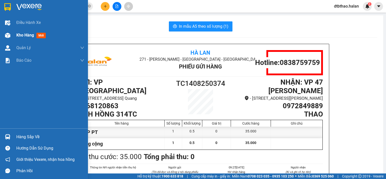
click at [27, 35] on span "Kho hàng" at bounding box center [25, 35] width 18 height 5
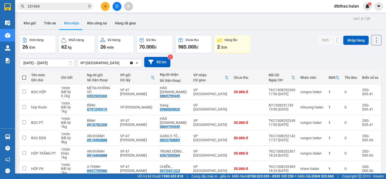
drag, startPoint x: 29, startPoint y: 25, endPoint x: 30, endPoint y: 30, distance: 5.1
click at [29, 25] on button "Kho gửi" at bounding box center [30, 23] width 20 height 12
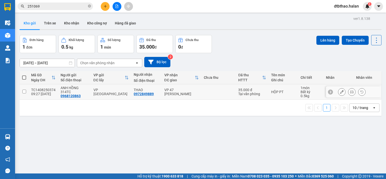
click at [22, 93] on td at bounding box center [24, 91] width 9 height 15
checkbox input "true"
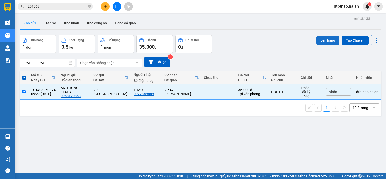
click at [317, 41] on button "Lên hàng" at bounding box center [327, 40] width 23 height 9
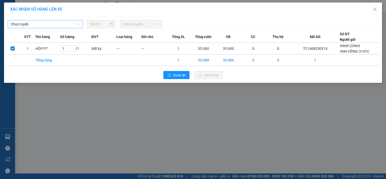
click at [41, 23] on span "Chọn tuyến" at bounding box center [45, 24] width 69 height 8
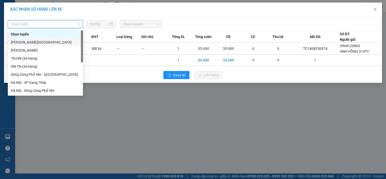
drag, startPoint x: 43, startPoint y: 44, endPoint x: 95, endPoint y: 41, distance: 52.1
click at [43, 44] on div "[PERSON_NAME][GEOGRAPHIC_DATA]" at bounding box center [45, 42] width 69 height 6
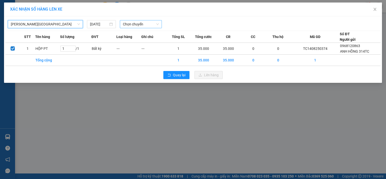
click at [134, 25] on span "Chọn chuyến" at bounding box center [141, 24] width 36 height 8
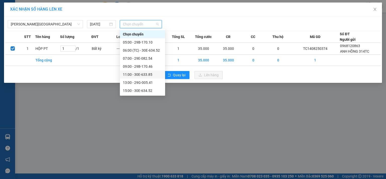
click at [142, 74] on div "11:00 - 30E-633.85" at bounding box center [142, 75] width 39 height 6
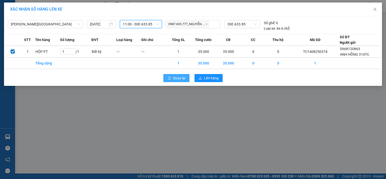
click at [182, 77] on span "Quay lại" at bounding box center [179, 78] width 13 height 6
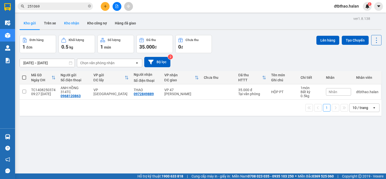
click at [72, 21] on button "Kho nhận" at bounding box center [71, 23] width 23 height 12
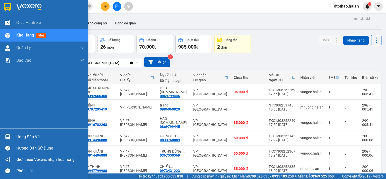
click at [16, 136] on div "Hàng sắp về" at bounding box center [44, 136] width 88 height 11
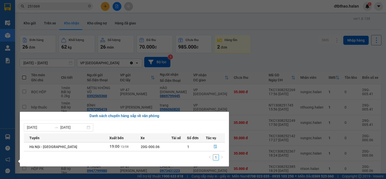
click at [293, 56] on section "Kết quả tìm kiếm ( 211 ) Bộ lọc Mã ĐH Trạng thái Món hàng Thu hộ Tổng cước Chưa…" at bounding box center [193, 89] width 386 height 179
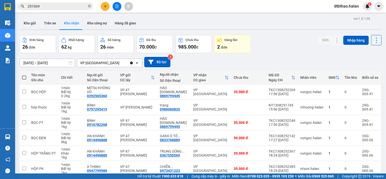
scroll to position [80, 0]
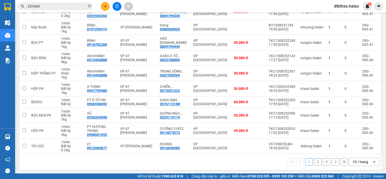
click at [324, 160] on button "3" at bounding box center [327, 162] width 8 height 8
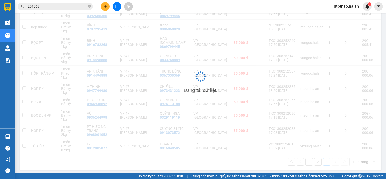
scroll to position [23, 0]
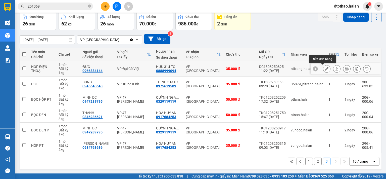
click at [325, 70] on icon at bounding box center [327, 69] width 4 height 4
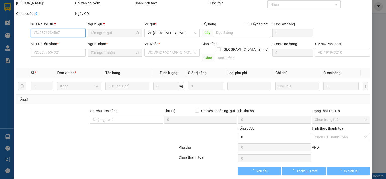
type input "0966884144"
type input "ĐỨC"
type input "0888999094"
type input "HỮU 314 TC"
type input "35.000"
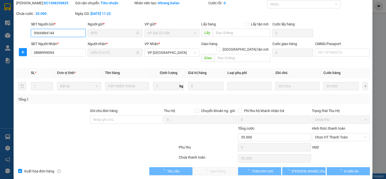
scroll to position [18, 0]
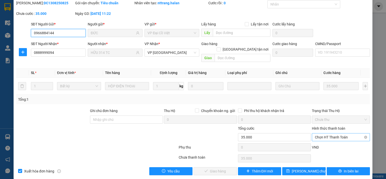
click at [331, 133] on span "Chọn HT Thanh Toán" at bounding box center [341, 137] width 52 height 8
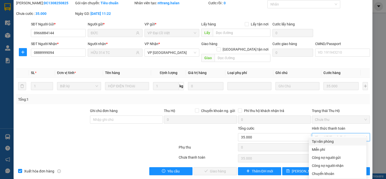
click at [328, 139] on div "Tại văn phòng" at bounding box center [338, 141] width 52 height 6
type input "0"
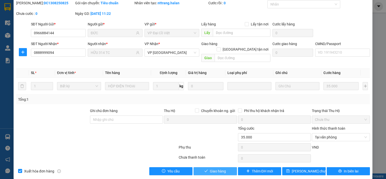
click at [228, 167] on button "Giao hàng" at bounding box center [214, 171] width 43 height 8
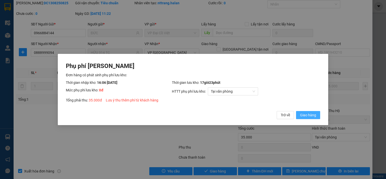
click at [302, 115] on span "Giao hàng" at bounding box center [308, 115] width 16 height 6
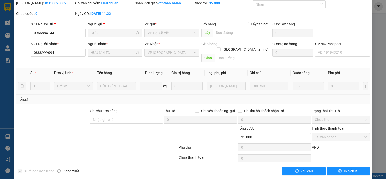
scroll to position [0, 0]
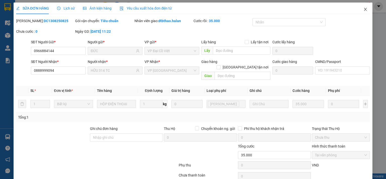
click at [363, 9] on icon "close" at bounding box center [365, 9] width 4 height 4
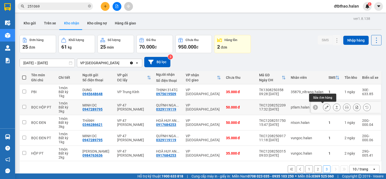
click at [325, 106] on icon at bounding box center [327, 107] width 4 height 4
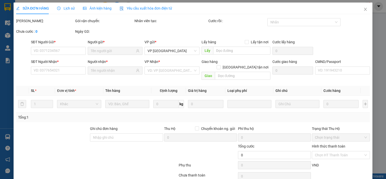
type input "0947289795"
type input "MINH DC"
type input "0329119119"
type input "QUỲNH NGA [DOMAIN_NAME]"
type input "50.000"
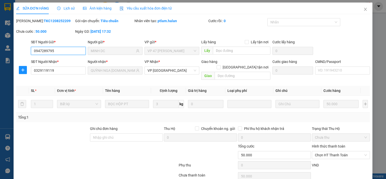
scroll to position [18, 0]
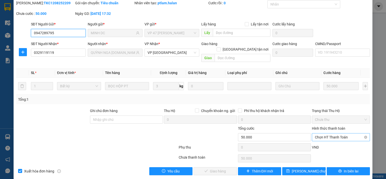
click at [328, 133] on span "Chọn HT Thanh Toán" at bounding box center [341, 137] width 52 height 8
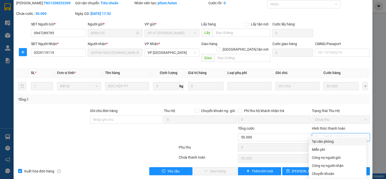
drag, startPoint x: 321, startPoint y: 143, endPoint x: 318, endPoint y: 144, distance: 3.1
click at [321, 143] on div "Tại văn phòng" at bounding box center [338, 141] width 52 height 6
type input "0"
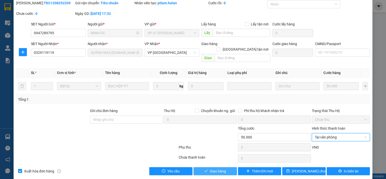
click at [221, 168] on span "Giao hàng" at bounding box center [218, 171] width 16 height 6
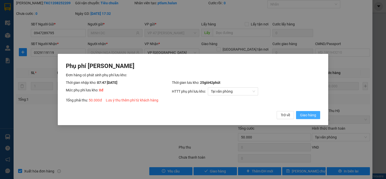
click at [315, 116] on span "Giao hàng" at bounding box center [308, 115] width 16 height 6
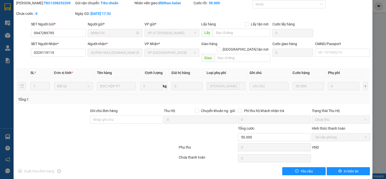
scroll to position [0, 0]
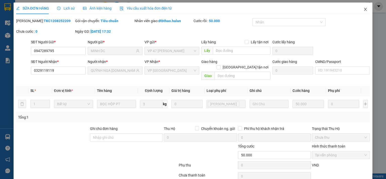
click at [363, 9] on icon "close" at bounding box center [365, 9] width 4 height 4
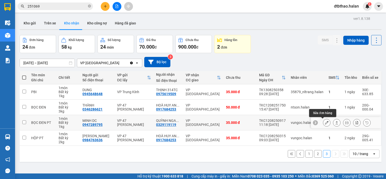
click at [325, 121] on icon at bounding box center [327, 123] width 4 height 4
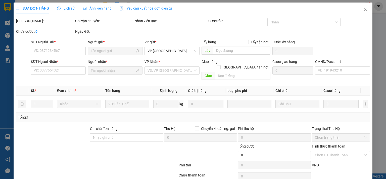
type input "0947289795"
type input "MINH DC"
type input "0329119119"
type input "QUỲNH NGA [DOMAIN_NAME]"
type input "35.000"
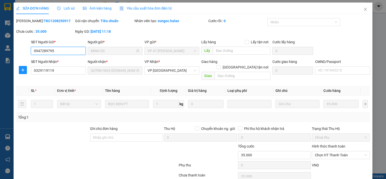
scroll to position [18, 0]
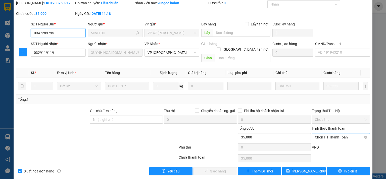
click at [329, 133] on span "Chọn HT Thanh Toán" at bounding box center [341, 137] width 52 height 8
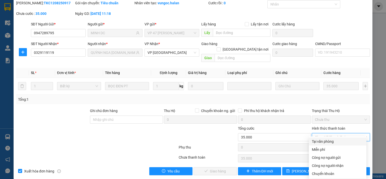
click at [326, 142] on div "Tại văn phòng" at bounding box center [338, 141] width 52 height 6
type input "0"
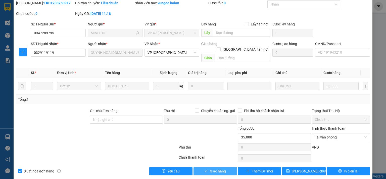
click at [228, 167] on button "Giao hàng" at bounding box center [214, 171] width 43 height 8
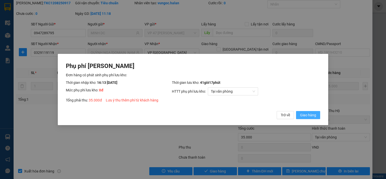
click at [308, 116] on span "Giao hàng" at bounding box center [308, 115] width 16 height 6
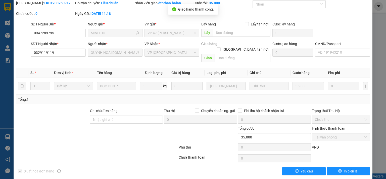
scroll to position [0, 0]
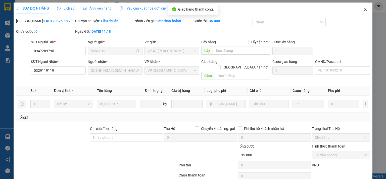
click at [363, 8] on icon "close" at bounding box center [365, 9] width 4 height 4
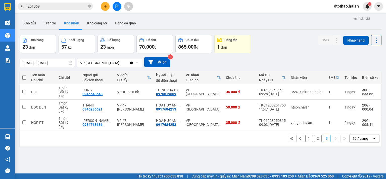
click at [305, 137] on button "1" at bounding box center [309, 138] width 8 height 8
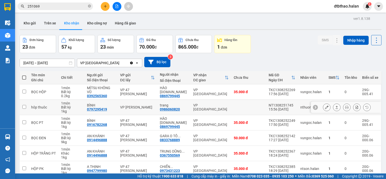
scroll to position [80, 0]
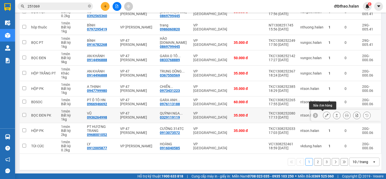
click at [325, 115] on icon at bounding box center [327, 115] width 4 height 4
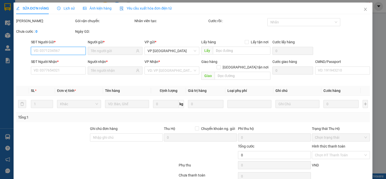
type input "0936264998"
type input "VŨ"
type input "0329119119"
type input "QUỲNH NGA [DOMAIN_NAME]"
type input "35.000"
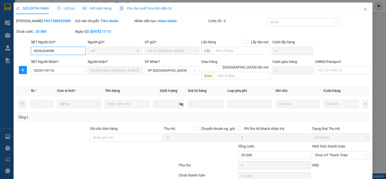
scroll to position [18, 0]
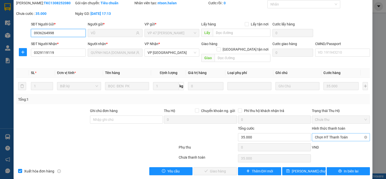
click at [327, 133] on span "Chọn HT Thanh Toán" at bounding box center [341, 137] width 52 height 8
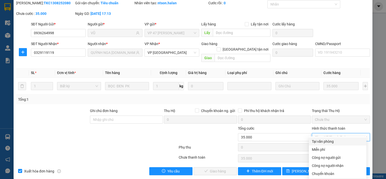
click at [329, 140] on div "Tại văn phòng" at bounding box center [338, 141] width 52 height 6
type input "0"
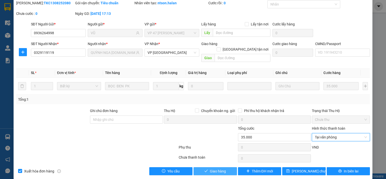
click at [227, 167] on button "Giao hàng" at bounding box center [214, 171] width 43 height 8
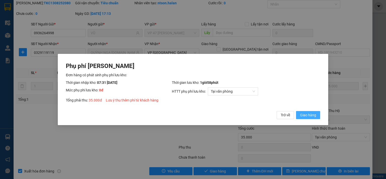
click at [307, 115] on span "Giao hàng" at bounding box center [308, 115] width 16 height 6
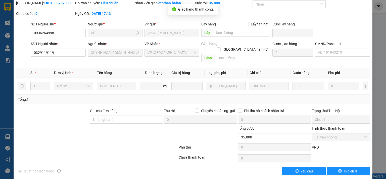
scroll to position [0, 0]
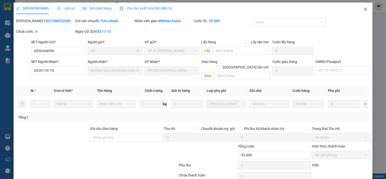
click at [363, 9] on icon "close" at bounding box center [365, 9] width 4 height 4
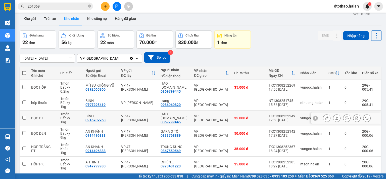
scroll to position [80, 0]
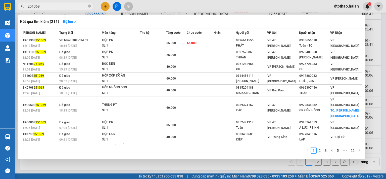
drag, startPoint x: 31, startPoint y: 7, endPoint x: 44, endPoint y: 8, distance: 12.9
click at [44, 8] on input "251069" at bounding box center [57, 7] width 59 height 6
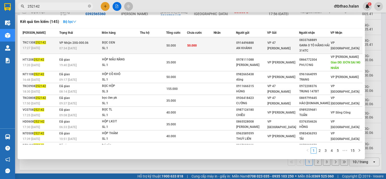
type input "252142"
click at [307, 48] on div "GARA O TÔ HẰNG HẢI 314TC" at bounding box center [314, 48] width 31 height 11
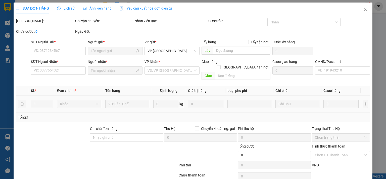
type input "0914496888"
type input "AN KHÁNH"
type input "0833768889"
type input "GARA O TÔ HẰNG HẢI 314TC"
type input "50.000"
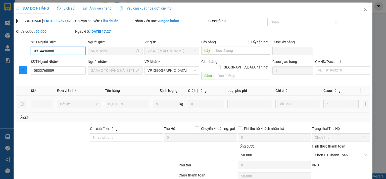
scroll to position [18, 0]
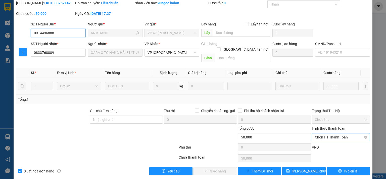
click at [315, 133] on span "Chọn HT Thanh Toán" at bounding box center [341, 137] width 52 height 8
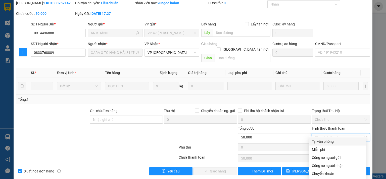
click at [315, 141] on div "Tại văn phòng" at bounding box center [338, 141] width 52 height 6
type input "0"
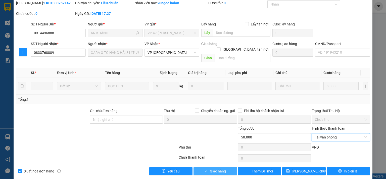
click at [222, 168] on span "Giao hàng" at bounding box center [218, 171] width 16 height 6
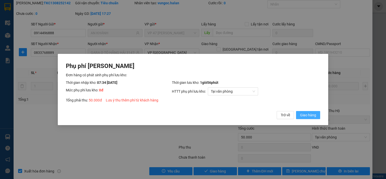
click at [308, 116] on span "Giao hàng" at bounding box center [308, 115] width 16 height 6
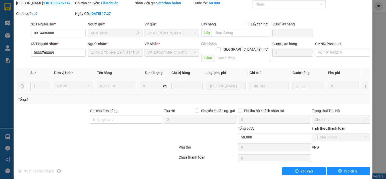
scroll to position [0, 0]
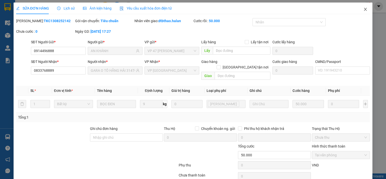
click at [363, 9] on icon "close" at bounding box center [365, 9] width 4 height 4
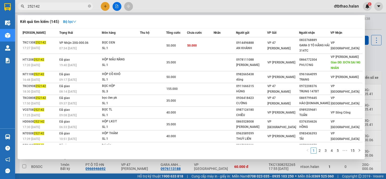
drag, startPoint x: 31, startPoint y: 7, endPoint x: 49, endPoint y: 7, distance: 18.1
click at [49, 7] on input "252142" at bounding box center [57, 7] width 59 height 6
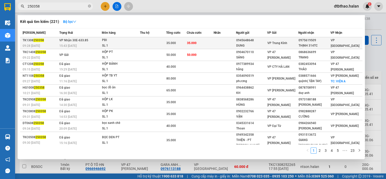
type input "250358"
click at [304, 42] on div "0975619509" at bounding box center [314, 40] width 32 height 5
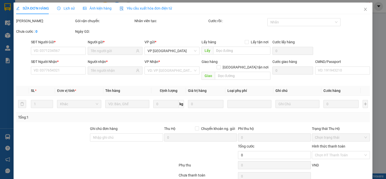
type input "0945648648"
type input "DUNG"
type input "0975619509"
type input "THỊNH 314TC"
type input "008074008346"
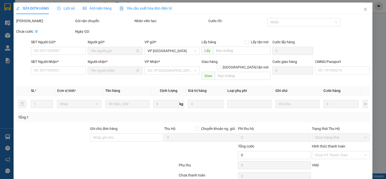
type input "35.000"
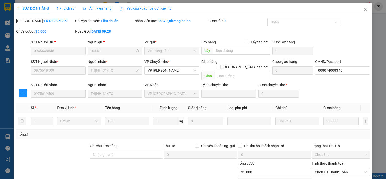
scroll to position [35, 0]
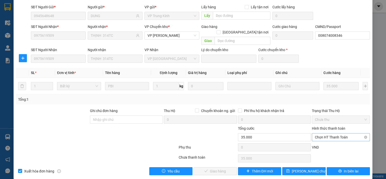
click at [327, 133] on span "Chọn HT Thanh Toán" at bounding box center [341, 137] width 52 height 8
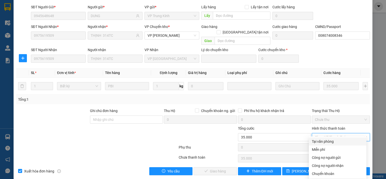
click at [325, 142] on div "Tại văn phòng" at bounding box center [338, 141] width 52 height 6
type input "0"
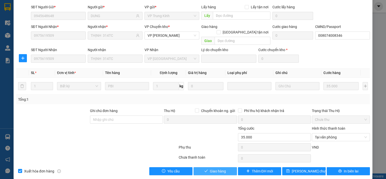
click at [204, 167] on button "Giao hàng" at bounding box center [214, 171] width 43 height 8
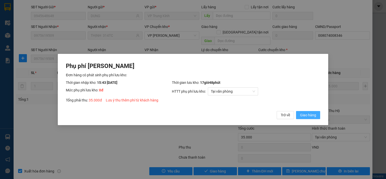
click at [310, 114] on span "Giao hàng" at bounding box center [308, 115] width 16 height 6
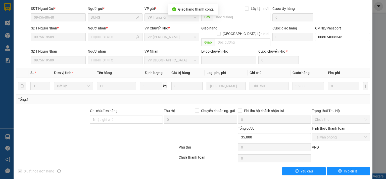
scroll to position [0, 0]
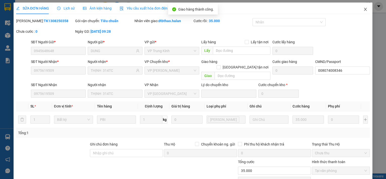
click at [363, 9] on icon "close" at bounding box center [365, 9] width 4 height 4
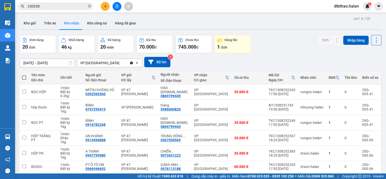
scroll to position [80, 0]
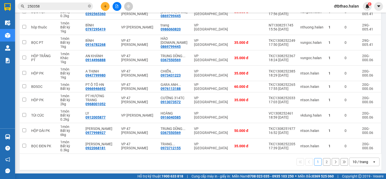
click at [323, 161] on button "2" at bounding box center [327, 162] width 8 height 8
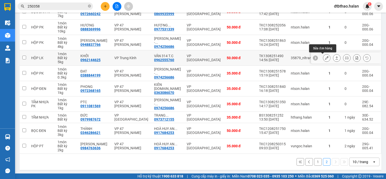
click at [325, 58] on icon at bounding box center [327, 58] width 4 height 4
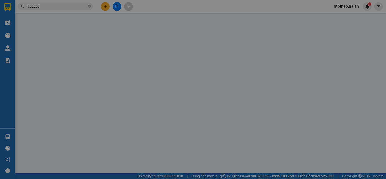
type input "0962144625"
type input "KHỞI"
type input "0962555760"
type input "VÂN 314 T.C"
type input "50.000"
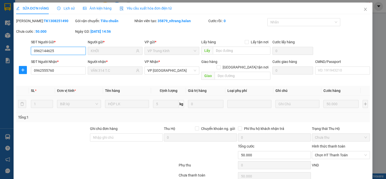
scroll to position [18, 0]
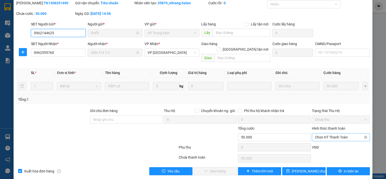
click at [336, 133] on span "Chọn HT Thanh Toán" at bounding box center [341, 137] width 52 height 8
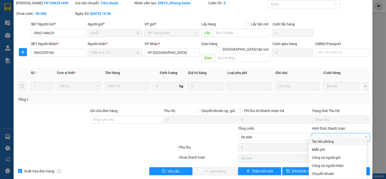
click at [335, 140] on div "Tại văn phòng" at bounding box center [338, 141] width 52 height 6
type input "0"
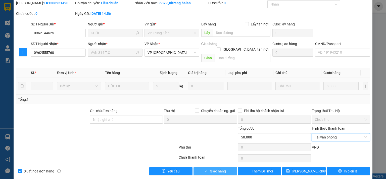
click at [223, 168] on span "Giao hàng" at bounding box center [218, 171] width 16 height 6
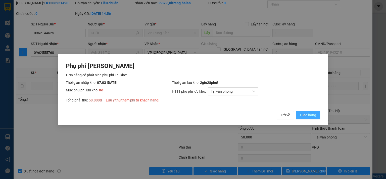
click at [309, 115] on span "Giao hàng" at bounding box center [308, 115] width 16 height 6
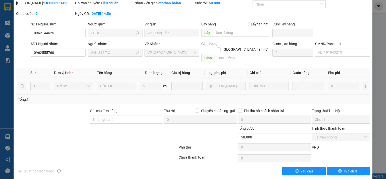
scroll to position [0, 0]
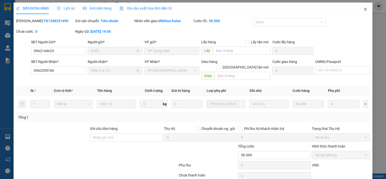
click at [363, 9] on icon "close" at bounding box center [365, 9] width 4 height 4
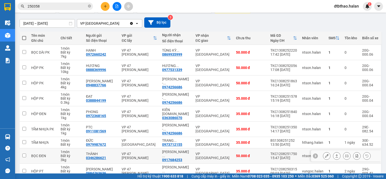
scroll to position [65, 0]
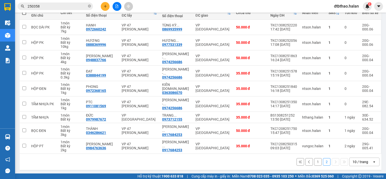
click at [314, 161] on button "1" at bounding box center [318, 162] width 8 height 8
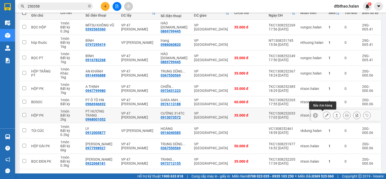
click at [325, 115] on icon at bounding box center [327, 115] width 4 height 4
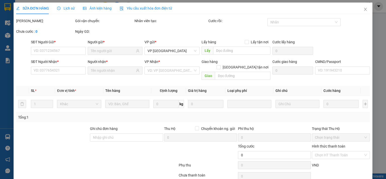
type input "0968001052"
type input "PT HƯƠNG TRANG"
type input "0913073572"
type input "CƯỜNG 314TC"
type input "35.000"
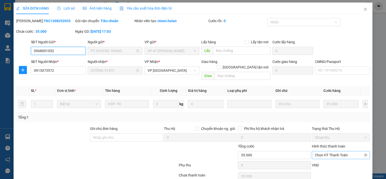
scroll to position [18, 0]
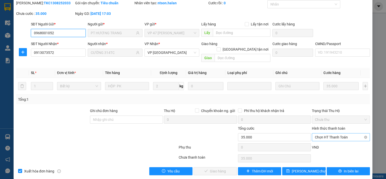
click at [328, 133] on span "Chọn HT Thanh Toán" at bounding box center [341, 137] width 52 height 8
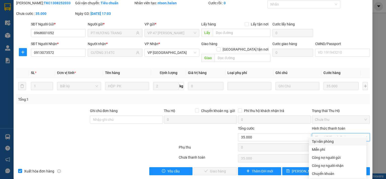
click at [326, 140] on div "Tại văn phòng" at bounding box center [338, 141] width 52 height 6
type input "0"
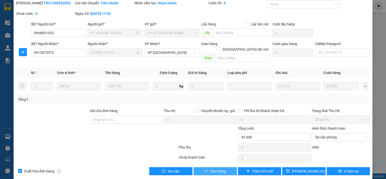
click at [214, 168] on span "Giao hàng" at bounding box center [218, 171] width 16 height 6
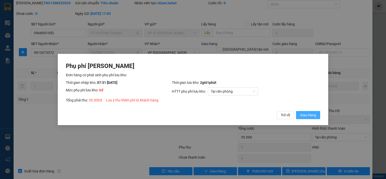
click at [313, 117] on span "Giao hàng" at bounding box center [308, 115] width 16 height 6
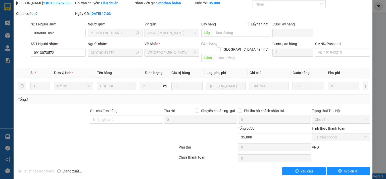
scroll to position [0, 0]
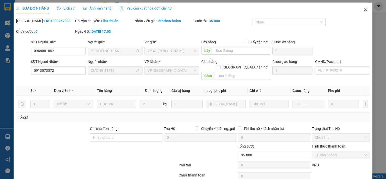
click at [363, 9] on icon "close" at bounding box center [365, 9] width 4 height 4
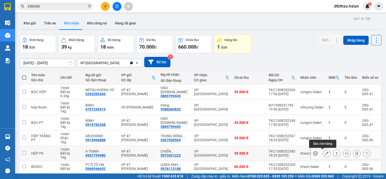
click at [325, 153] on icon at bounding box center [327, 153] width 4 height 4
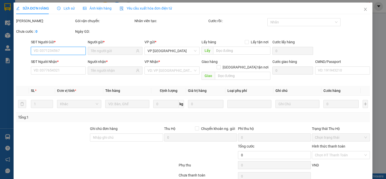
type input "0947799980"
type input "A THỊNH"
type input "0973431223"
type input "CHIẾN [DOMAIN_NAME]"
type input "35.000"
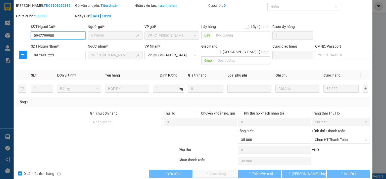
scroll to position [18, 0]
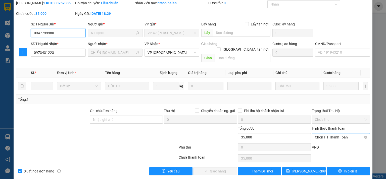
click at [326, 133] on span "Chọn HT Thanh Toán" at bounding box center [341, 137] width 52 height 8
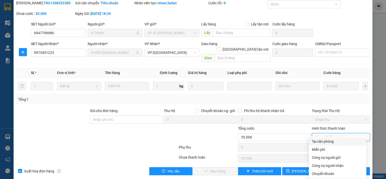
click at [326, 138] on div "Tại văn phòng" at bounding box center [338, 141] width 58 height 8
type input "0"
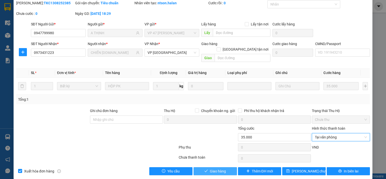
click at [222, 168] on span "Giao hàng" at bounding box center [218, 171] width 16 height 6
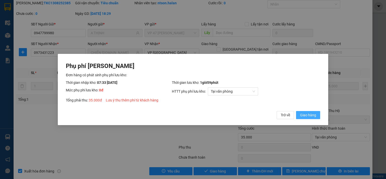
click at [311, 115] on span "Giao hàng" at bounding box center [308, 115] width 16 height 6
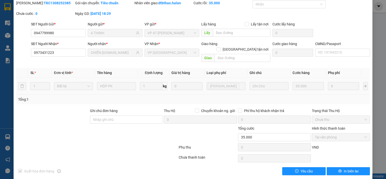
scroll to position [0, 0]
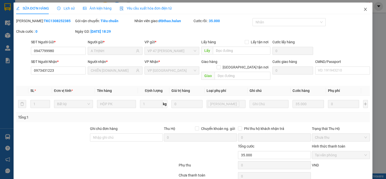
click at [364, 8] on icon "close" at bounding box center [365, 9] width 3 height 3
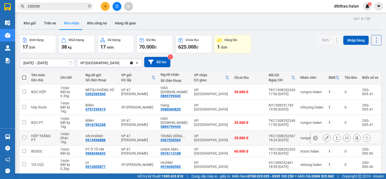
scroll to position [80, 0]
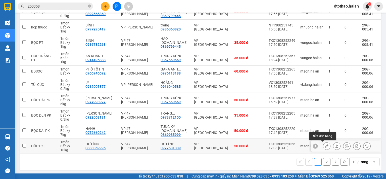
click at [325, 146] on icon at bounding box center [327, 146] width 4 height 4
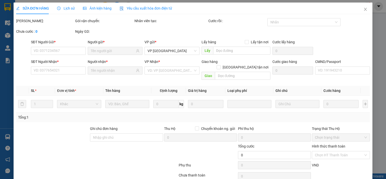
type input "0888369996"
type input "HƯƠNG"
type input "0977531339"
type input "HƯƠNG CƯỜNG [DOMAIN_NAME]"
type input "50.000"
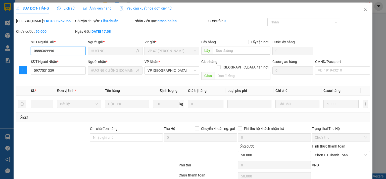
scroll to position [18, 0]
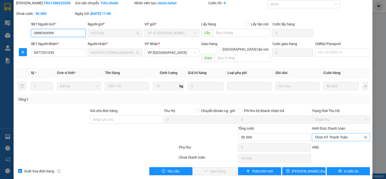
drag, startPoint x: 336, startPoint y: 132, endPoint x: 336, endPoint y: 136, distance: 4.5
click at [336, 133] on span "Chọn HT Thanh Toán" at bounding box center [341, 137] width 52 height 8
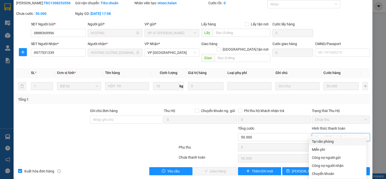
drag, startPoint x: 332, startPoint y: 141, endPoint x: 249, endPoint y: 158, distance: 84.6
click at [328, 142] on div "Tại văn phòng" at bounding box center [338, 141] width 52 height 6
type input "0"
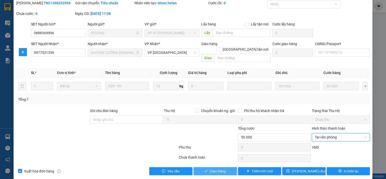
click at [214, 168] on span "Giao hàng" at bounding box center [218, 171] width 16 height 6
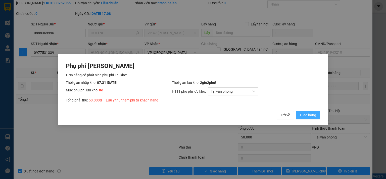
click at [311, 116] on span "Giao hàng" at bounding box center [308, 115] width 16 height 6
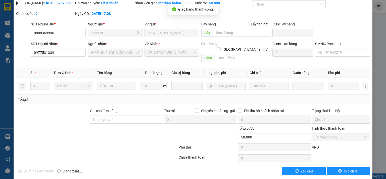
scroll to position [0, 0]
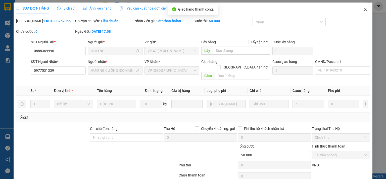
click at [363, 11] on icon "close" at bounding box center [365, 9] width 4 height 4
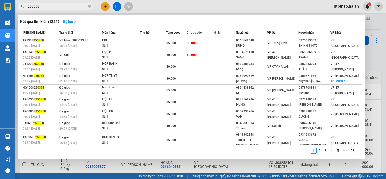
drag, startPoint x: 31, startPoint y: 6, endPoint x: 51, endPoint y: 6, distance: 20.1
click at [51, 6] on input "250358" at bounding box center [57, 7] width 59 height 6
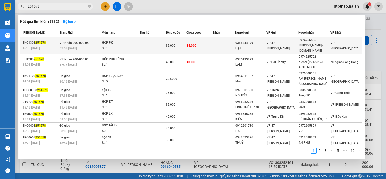
type input "251578"
click at [315, 41] on div "0974256686" at bounding box center [314, 39] width 32 height 5
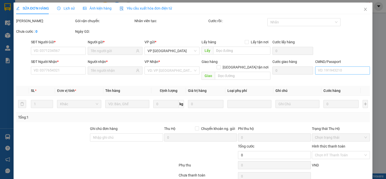
type input "0388844199"
type input "ĐẠT"
type input "0974256686"
type input "[PERSON_NAME] - [DOMAIN_NAME]"
type input "35.000"
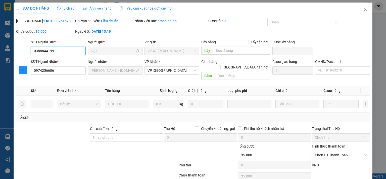
scroll to position [18, 0]
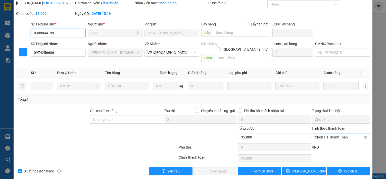
click at [332, 133] on span "Chọn HT Thanh Toán" at bounding box center [341, 137] width 52 height 8
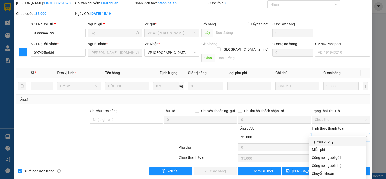
click at [328, 142] on div "Tại văn phòng" at bounding box center [338, 141] width 52 height 6
type input "0"
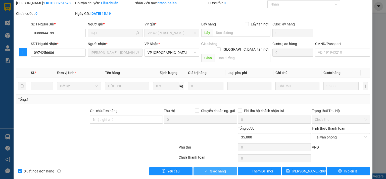
click at [222, 168] on span "Giao hàng" at bounding box center [218, 171] width 16 height 6
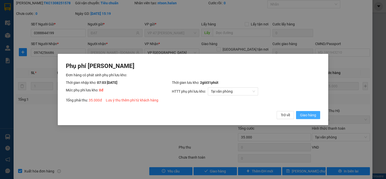
click at [314, 116] on span "Giao hàng" at bounding box center [308, 115] width 16 height 6
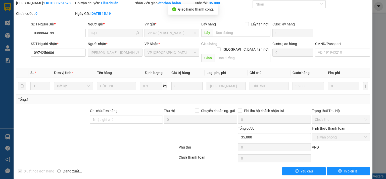
scroll to position [0, 0]
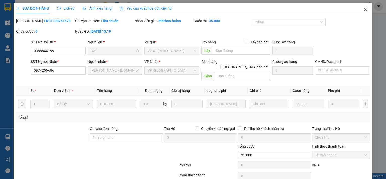
click at [363, 9] on icon "close" at bounding box center [365, 9] width 4 height 4
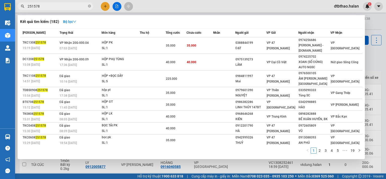
drag, startPoint x: 33, startPoint y: 6, endPoint x: 50, endPoint y: 6, distance: 16.8
click at [50, 6] on input "251578" at bounding box center [57, 7] width 59 height 6
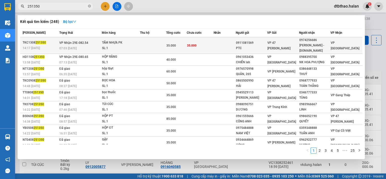
type input "251350"
click at [306, 43] on div "[PERSON_NAME] - [DOMAIN_NAME]" at bounding box center [314, 48] width 31 height 11
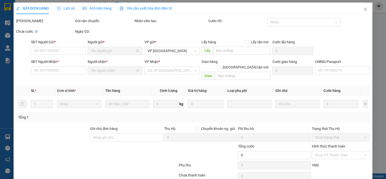
type input "0911081569"
type input "PTC"
type input "0974256686"
type input "[PERSON_NAME] - [DOMAIN_NAME]"
type input "35.000"
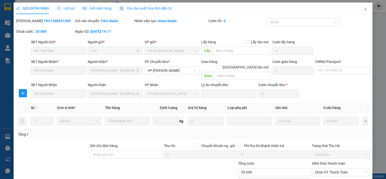
scroll to position [35, 0]
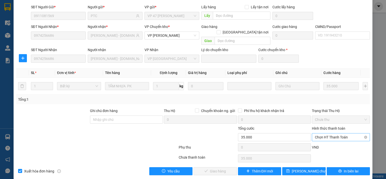
click at [336, 133] on span "Chọn HT Thanh Toán" at bounding box center [341, 137] width 52 height 8
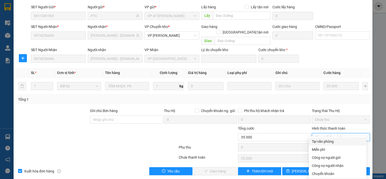
drag, startPoint x: 330, startPoint y: 141, endPoint x: 269, endPoint y: 160, distance: 64.0
click at [330, 141] on div "Tại văn phòng" at bounding box center [338, 141] width 52 height 6
type input "0"
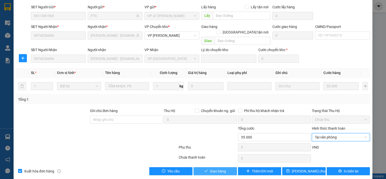
click at [213, 168] on span "Giao hàng" at bounding box center [218, 171] width 16 height 6
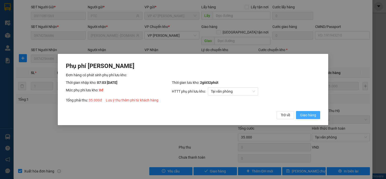
click at [310, 115] on span "Giao hàng" at bounding box center [308, 115] width 16 height 6
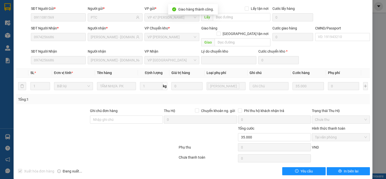
scroll to position [0, 0]
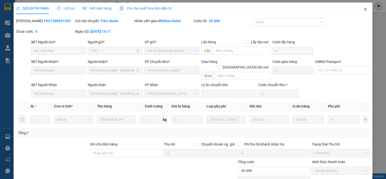
click at [363, 9] on icon "close" at bounding box center [365, 9] width 4 height 4
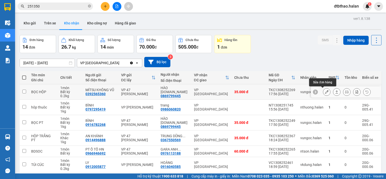
click at [325, 91] on icon at bounding box center [327, 92] width 4 height 4
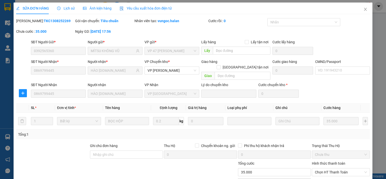
type input "0392565360"
type input "MÍTSU KHÔNG VŨ"
type input "0869799445"
type input "HÀO [DOMAIN_NAME]"
type input "35.000"
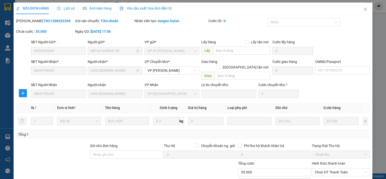
scroll to position [35, 0]
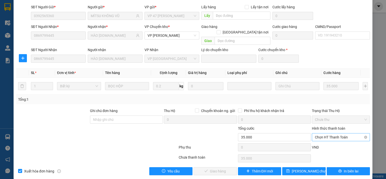
click at [334, 133] on span "Chọn HT Thanh Toán" at bounding box center [341, 137] width 52 height 8
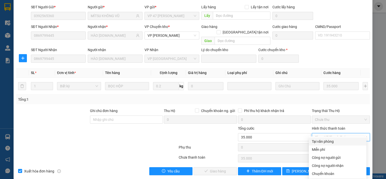
click at [331, 142] on div "Tại văn phòng" at bounding box center [338, 141] width 52 height 6
type input "0"
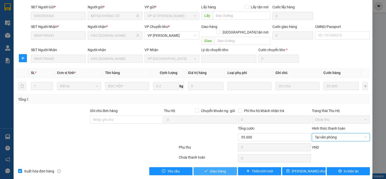
click at [219, 168] on span "Giao hàng" at bounding box center [218, 171] width 16 height 6
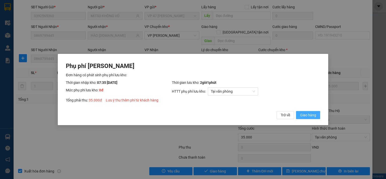
click at [312, 115] on span "Giao hàng" at bounding box center [308, 115] width 16 height 6
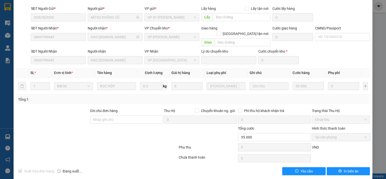
scroll to position [0, 0]
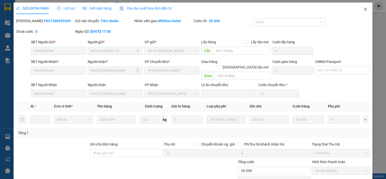
click at [364, 9] on icon "close" at bounding box center [365, 9] width 3 height 3
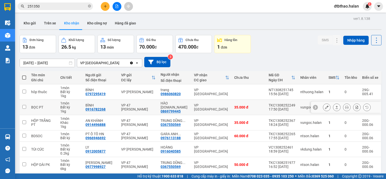
click at [325, 108] on icon at bounding box center [327, 107] width 4 height 4
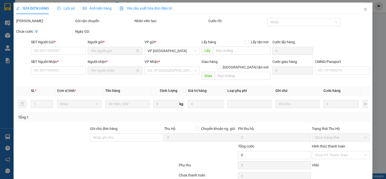
type input "0916782268"
type input "BÌNH"
type input "0869799445"
type input "HÀO [DOMAIN_NAME]"
type input "35.000"
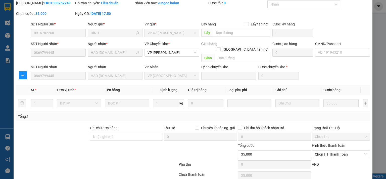
scroll to position [35, 0]
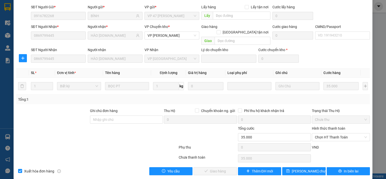
drag, startPoint x: 324, startPoint y: 131, endPoint x: 326, endPoint y: 136, distance: 5.4
click at [325, 133] on span "Chọn HT Thanh Toán" at bounding box center [341, 137] width 52 height 8
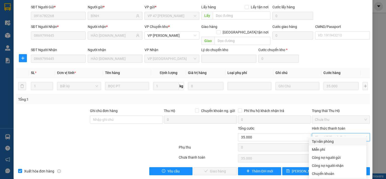
click at [326, 140] on div "Tại văn phòng" at bounding box center [338, 141] width 52 height 6
type input "0"
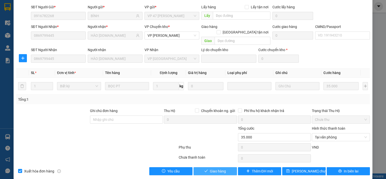
click at [225, 167] on button "Giao hàng" at bounding box center [214, 171] width 43 height 8
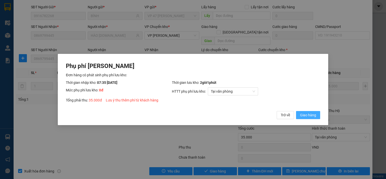
click at [309, 114] on span "Giao hàng" at bounding box center [308, 115] width 16 height 6
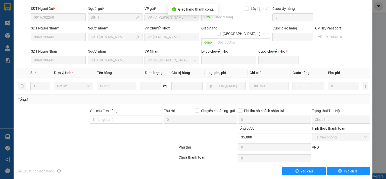
scroll to position [0, 0]
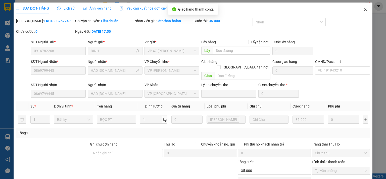
click at [363, 9] on icon "close" at bounding box center [365, 9] width 4 height 4
